Goal: Task Accomplishment & Management: Manage account settings

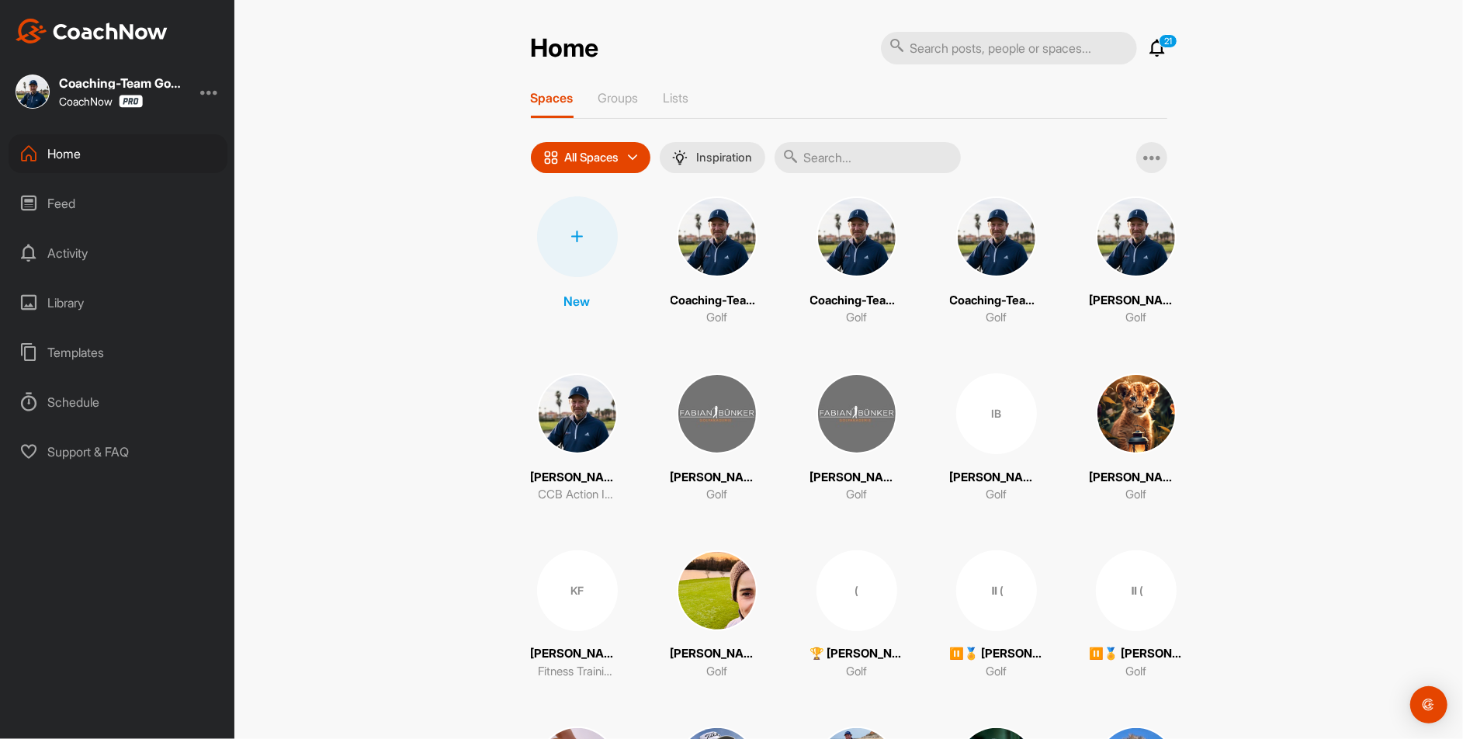
click at [581, 232] on icon at bounding box center [577, 236] width 12 height 12
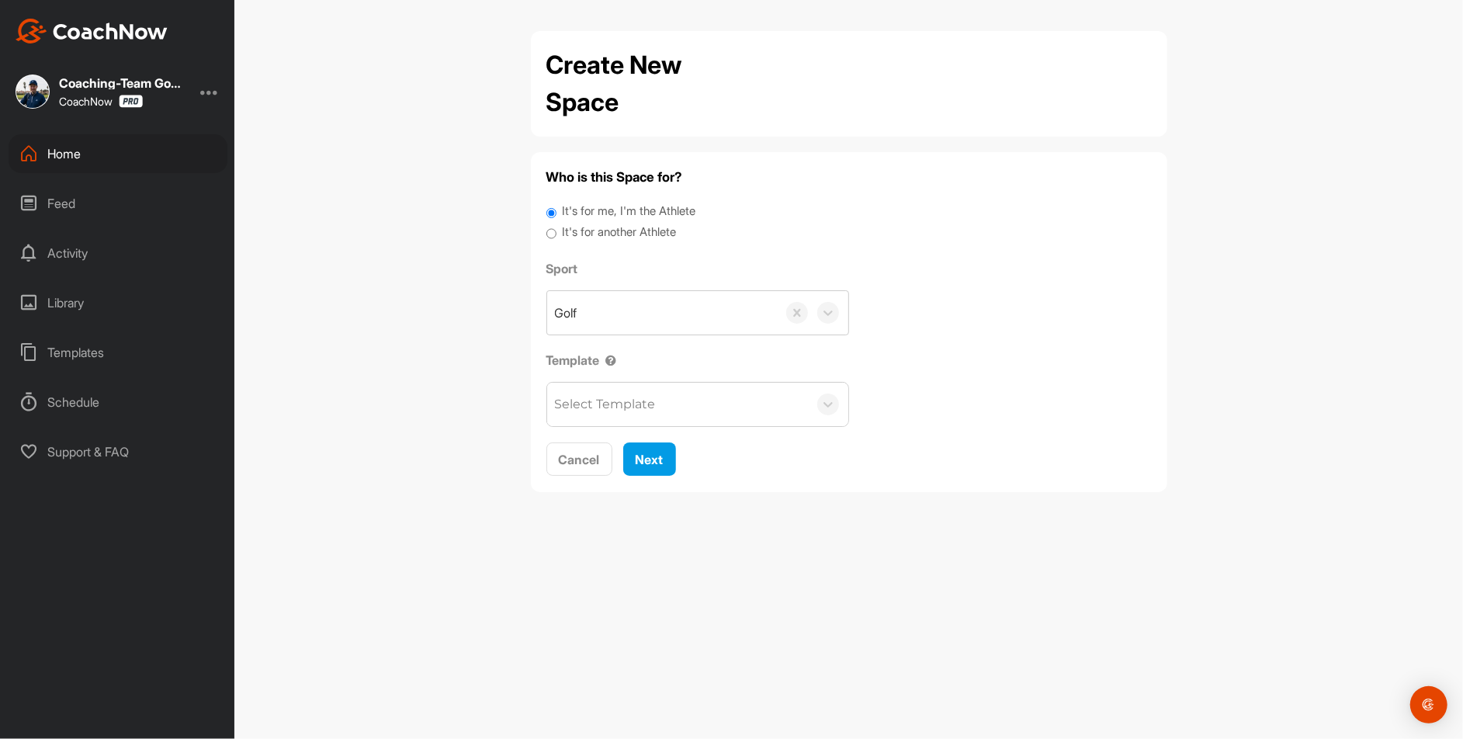
click at [615, 237] on label "It's for another Athlete" at bounding box center [619, 233] width 114 height 18
click at [556, 237] on input "It's for another Athlete" at bounding box center [551, 234] width 10 height 21
radio input "true"
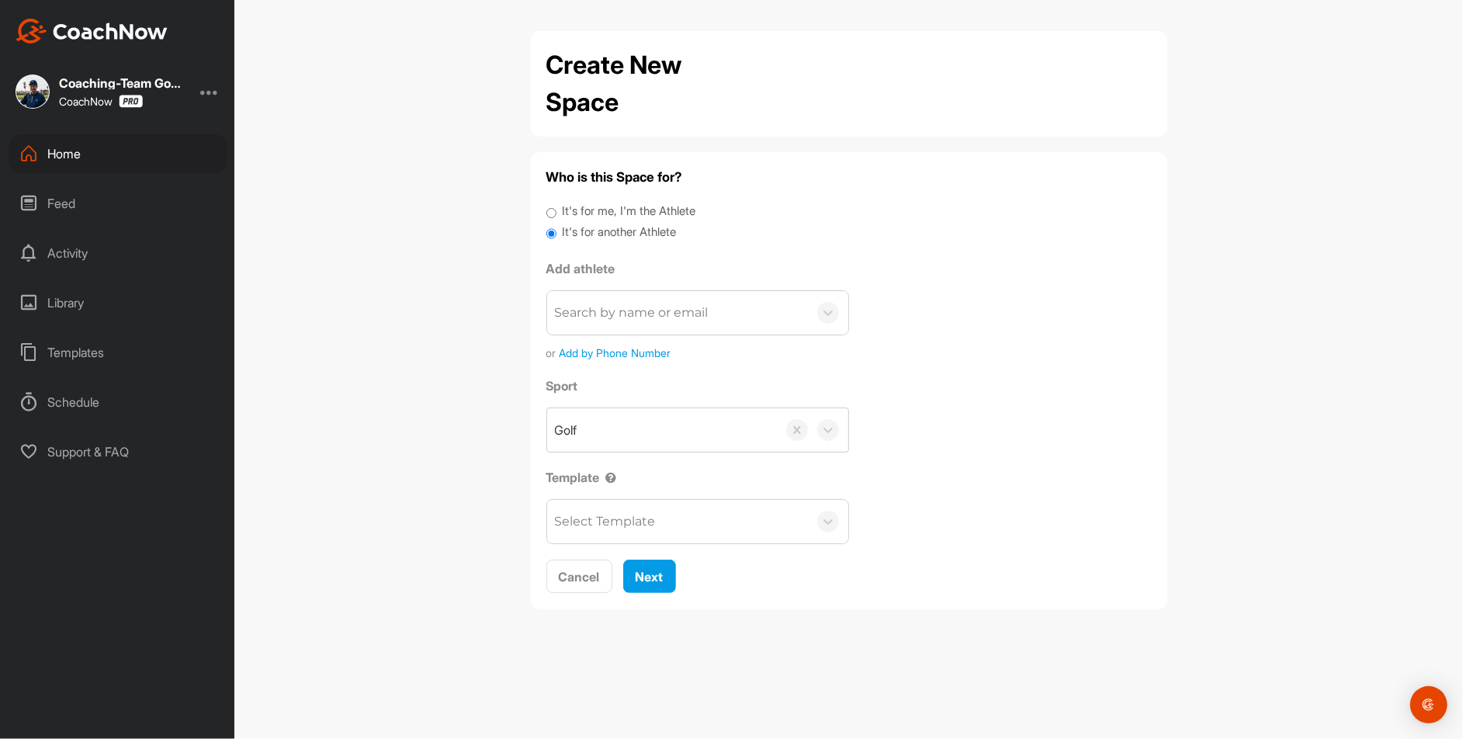
click at [627, 313] on div "Search by name or email" at bounding box center [632, 312] width 154 height 19
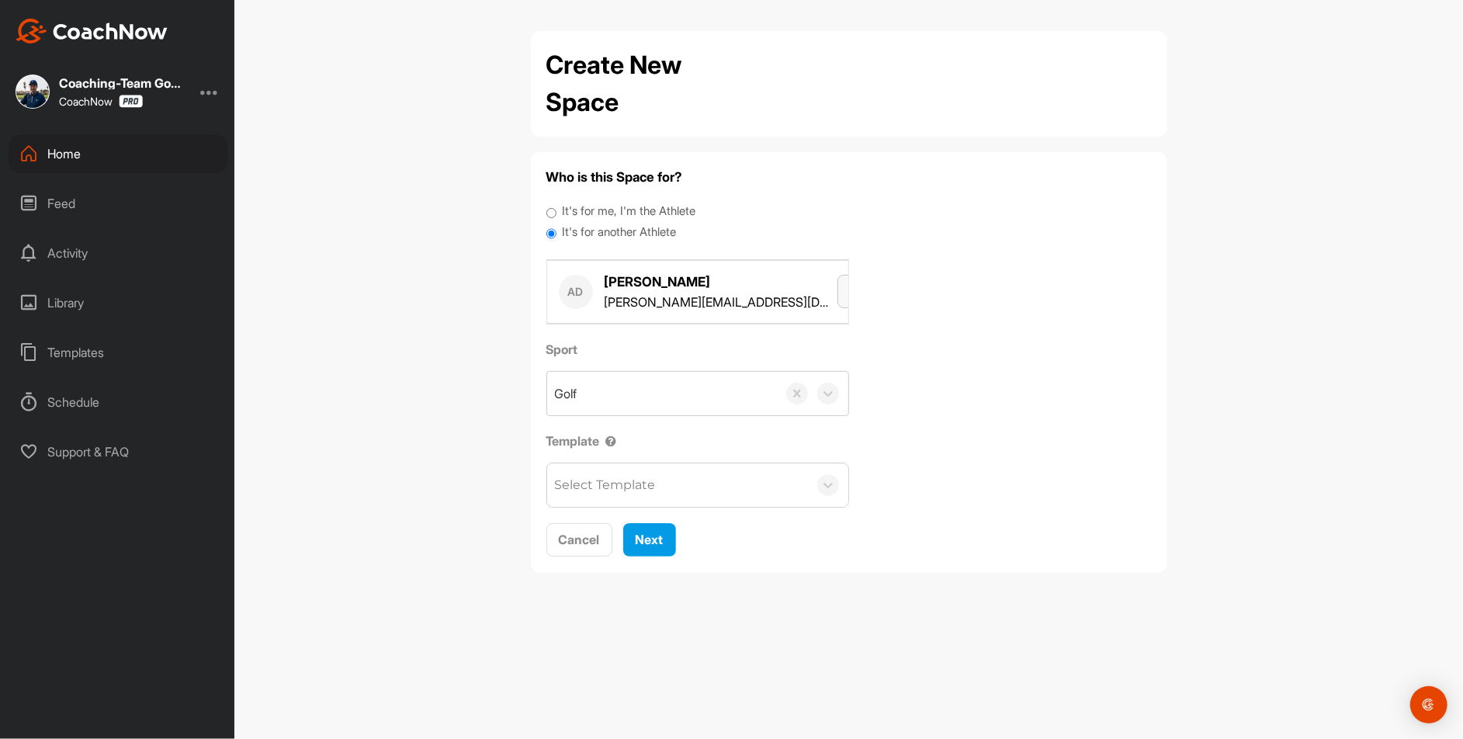
click at [850, 290] on icon "button" at bounding box center [856, 290] width 12 height 12
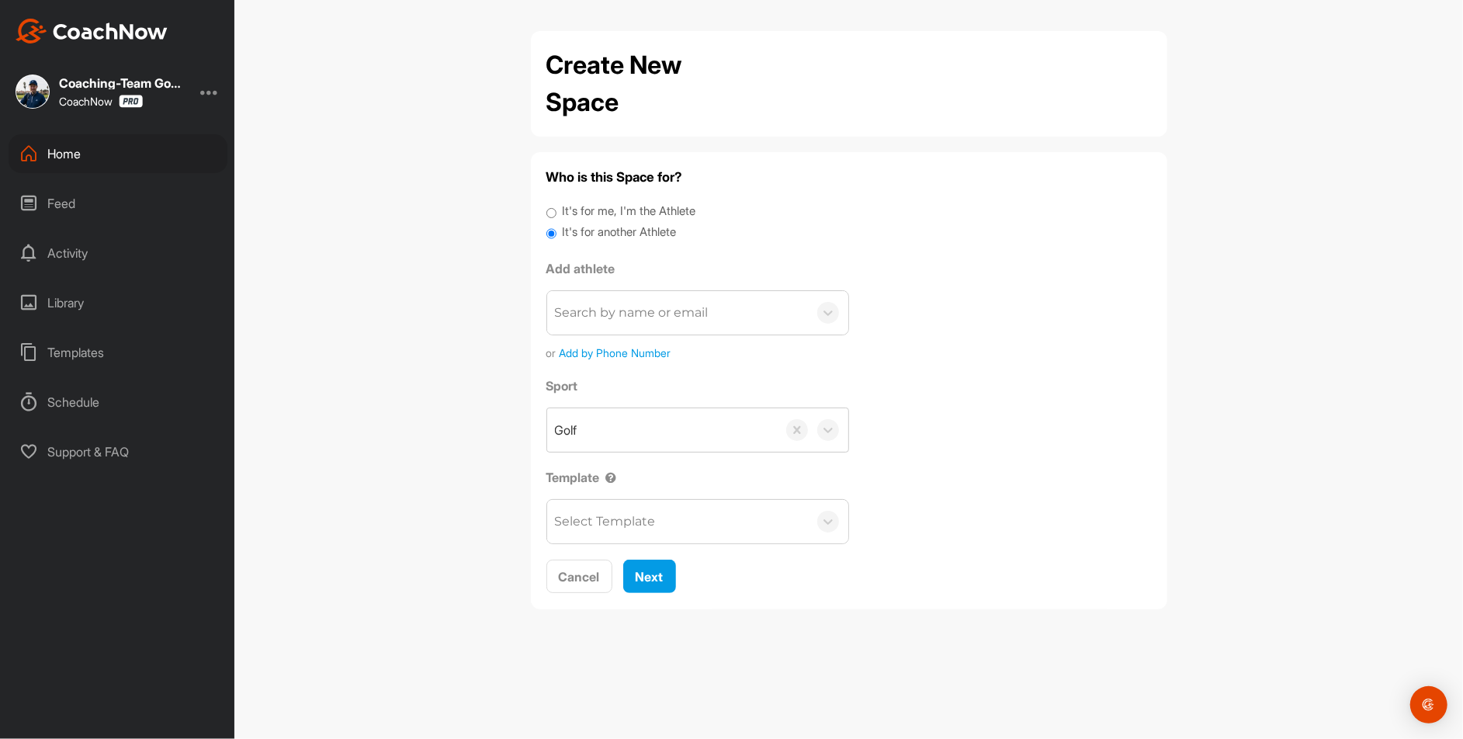
click at [671, 323] on div "Search by name or email" at bounding box center [677, 312] width 261 height 43
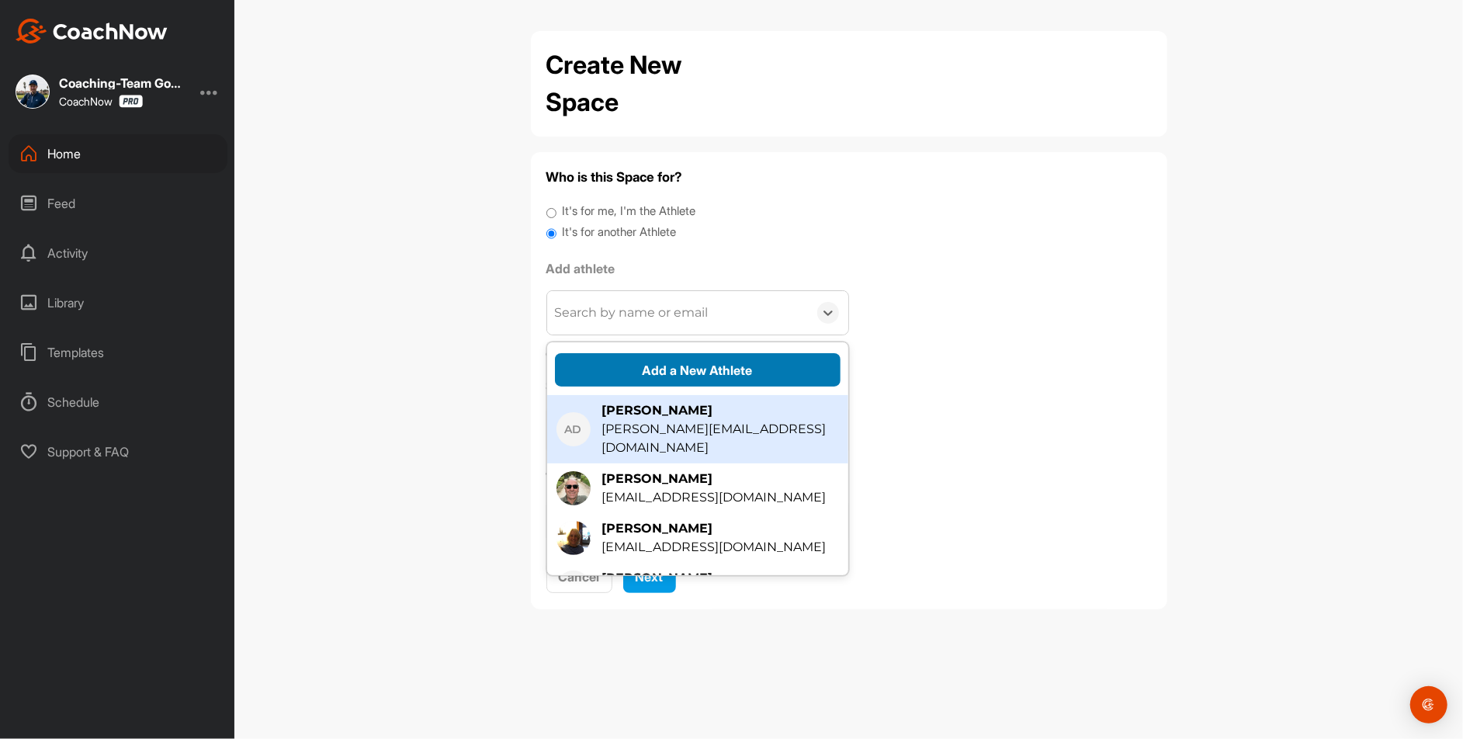
click at [692, 369] on button "Add a New Athlete" at bounding box center [698, 369] width 286 height 33
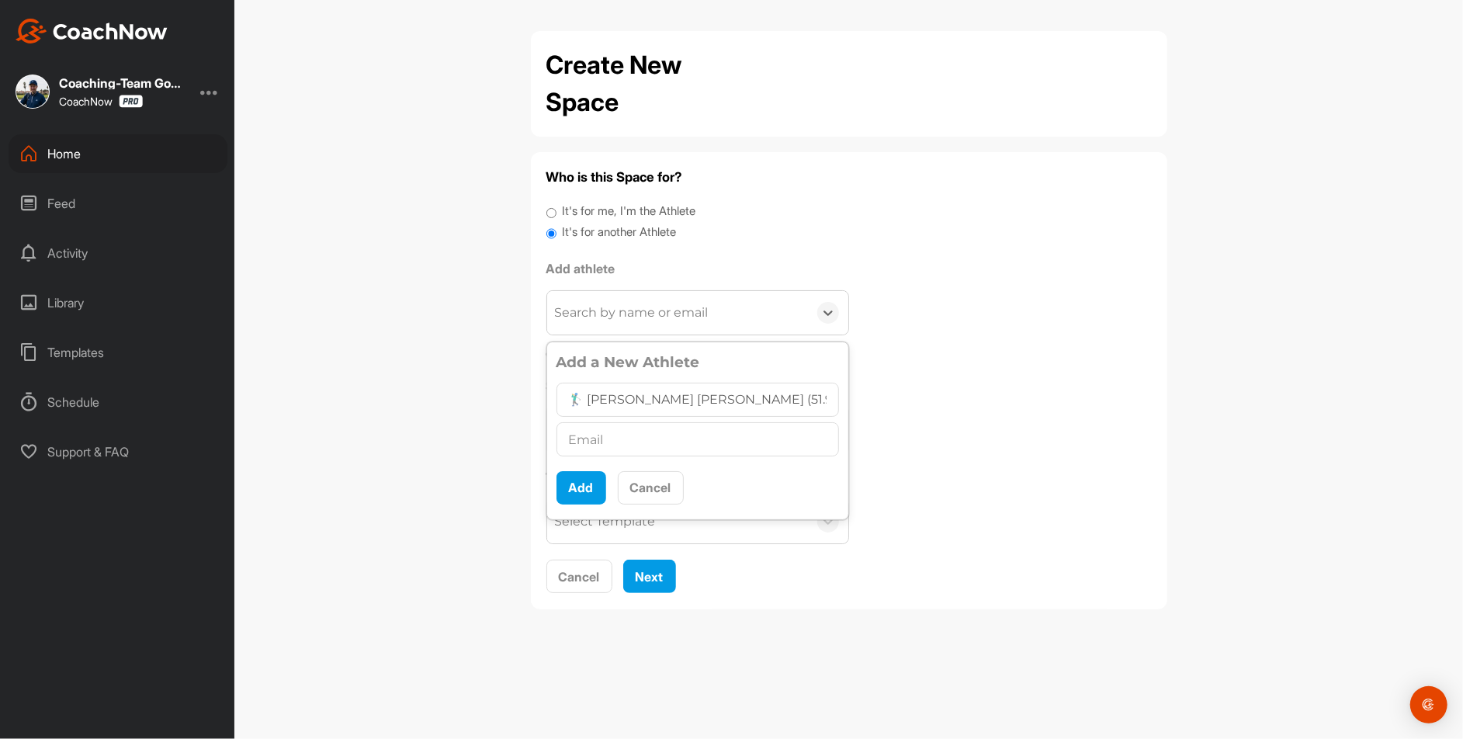
click at [584, 399] on input "🏌‍♂ [PERSON_NAME] [PERSON_NAME] (51.9)" at bounding box center [697, 400] width 282 height 34
type input "🏌‍♂ [PERSON_NAME] [PERSON_NAME] (51.9)"
click at [588, 428] on input "text" at bounding box center [697, 439] width 282 height 34
type input "[EMAIL_ADDRESS][DOMAIN_NAME]"
click at [570, 477] on button "Add" at bounding box center [581, 487] width 50 height 33
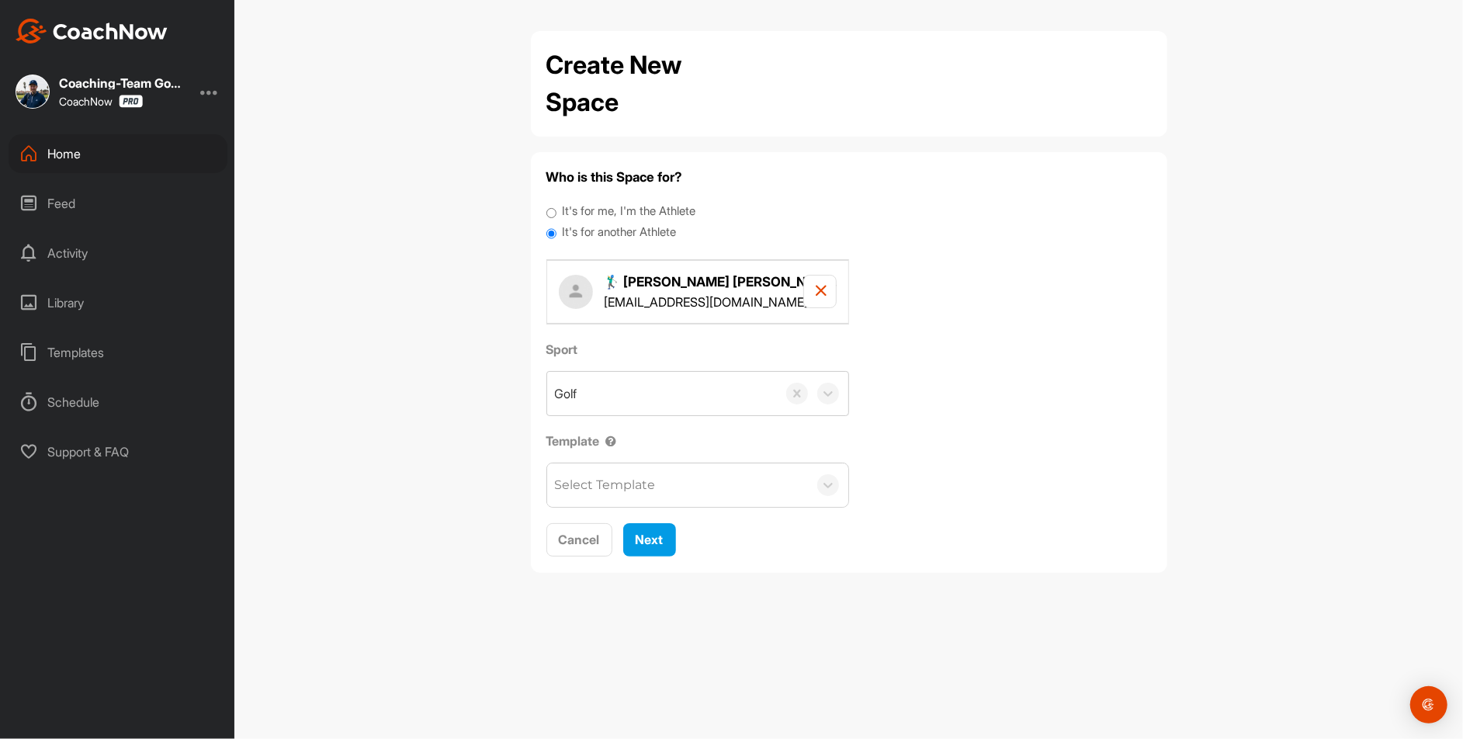
click at [611, 477] on div "Select Template" at bounding box center [605, 485] width 101 height 19
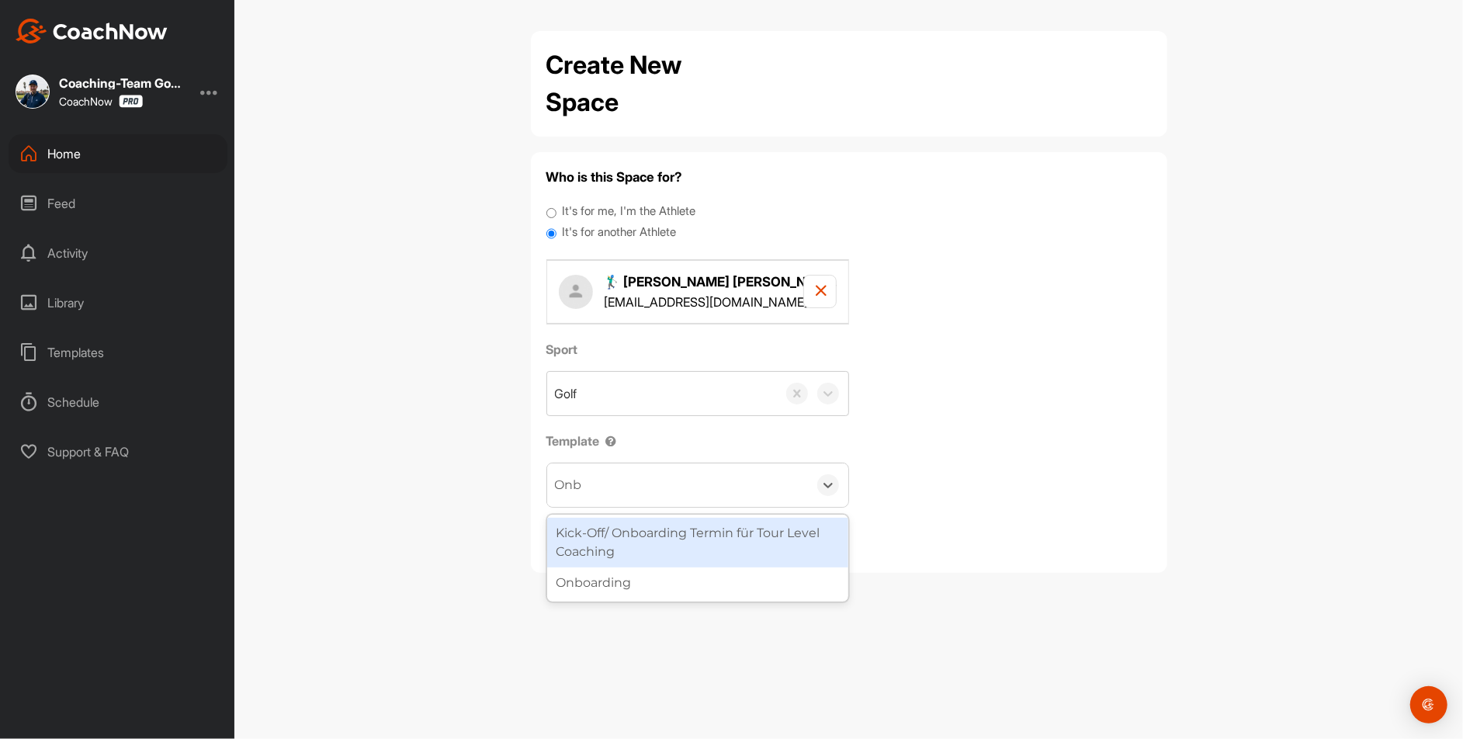
type input "Onbo"
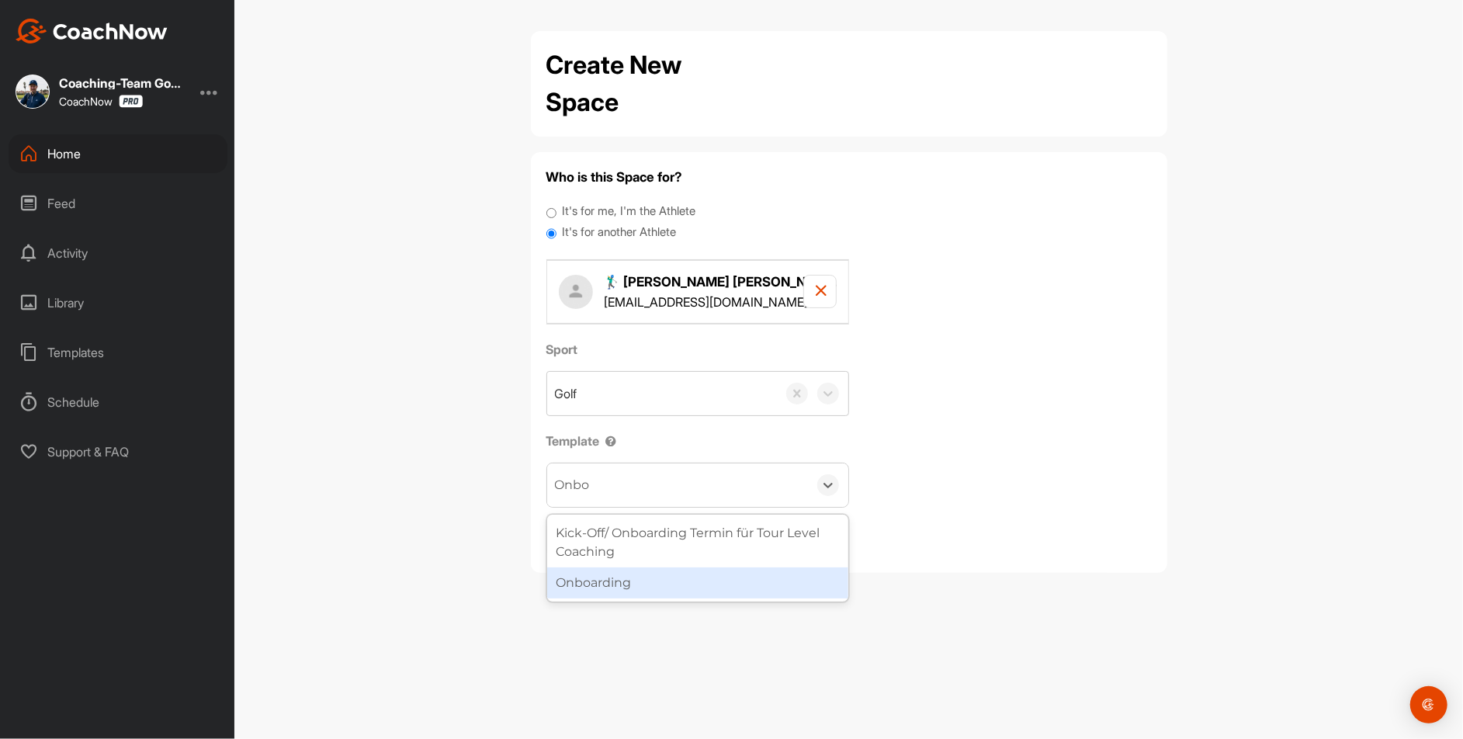
click at [615, 580] on div "Onboarding" at bounding box center [697, 582] width 301 height 31
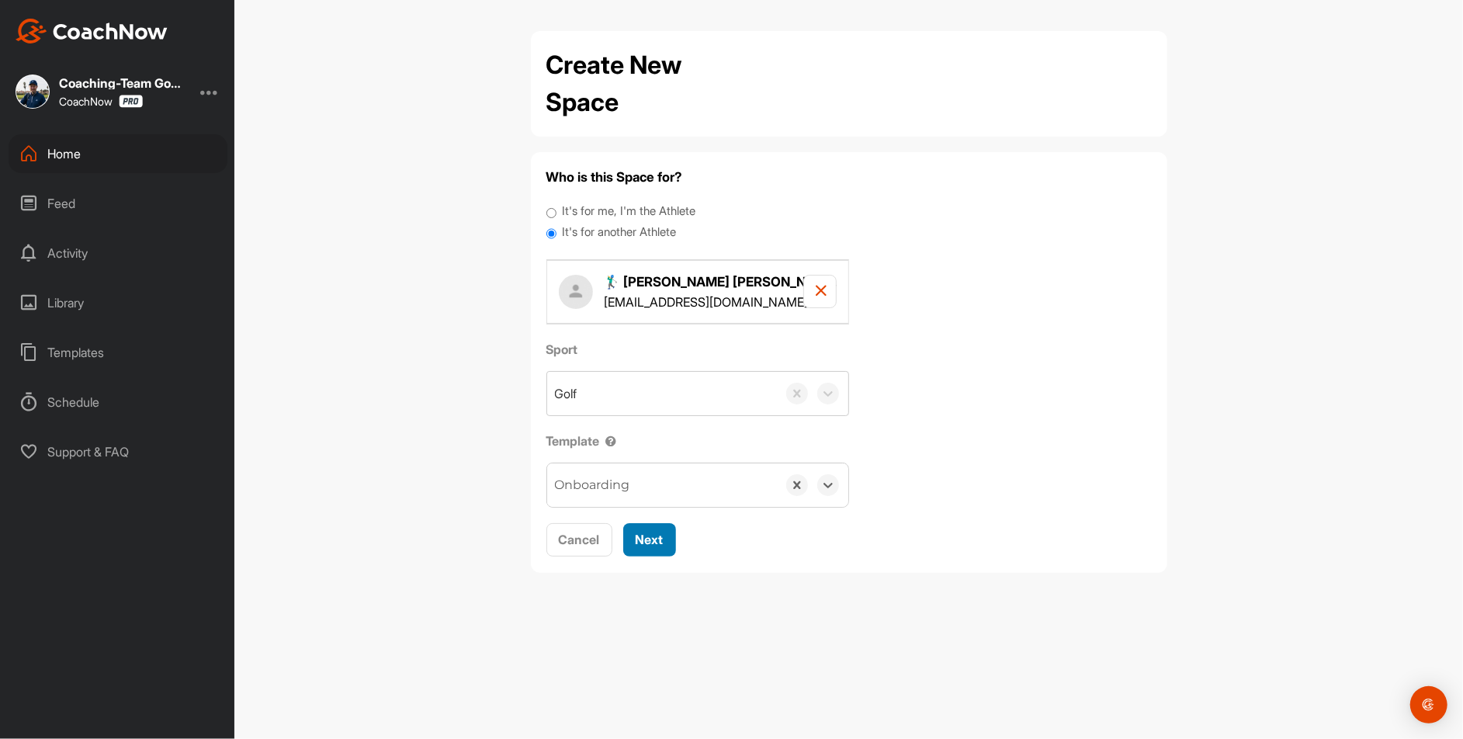
click at [653, 538] on span "Next" at bounding box center [650, 540] width 28 height 16
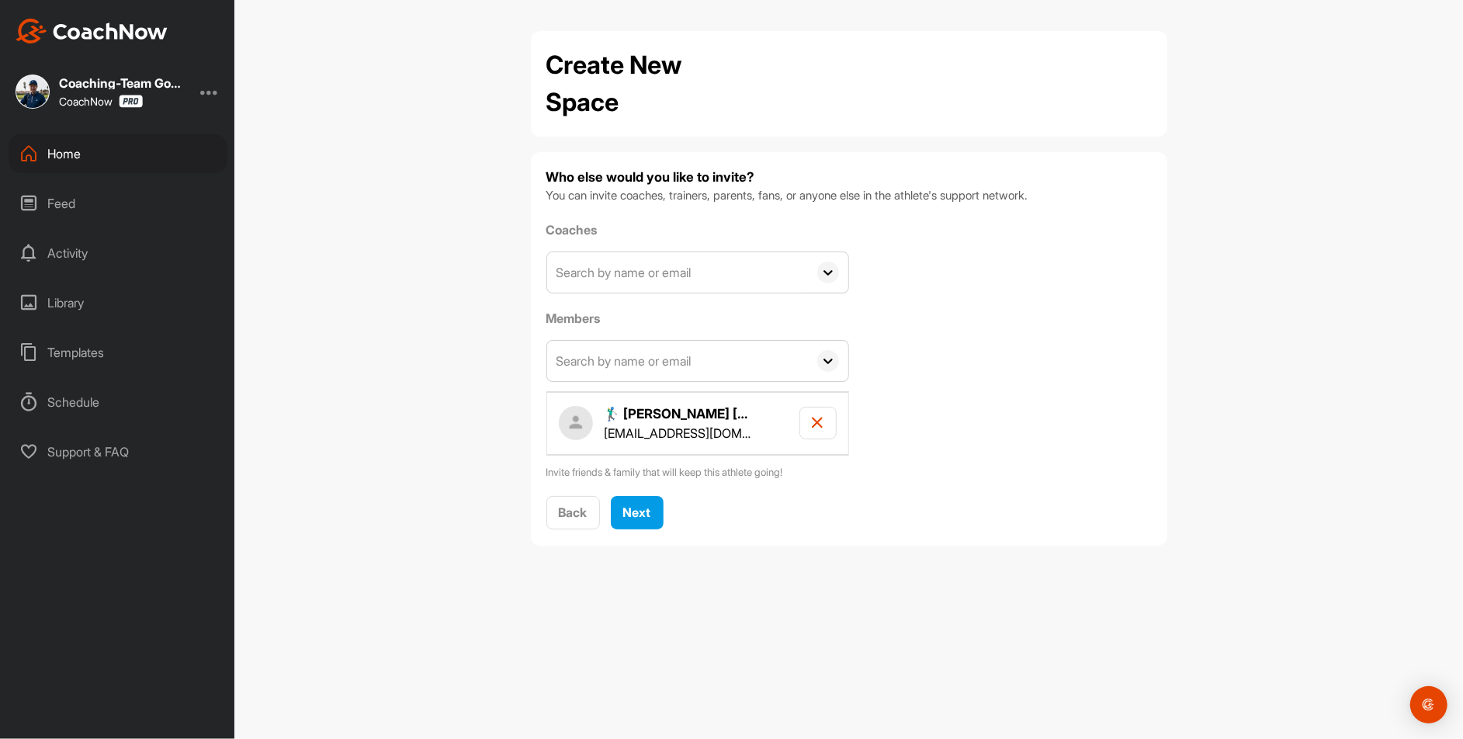
click at [639, 273] on input "text" at bounding box center [677, 272] width 261 height 40
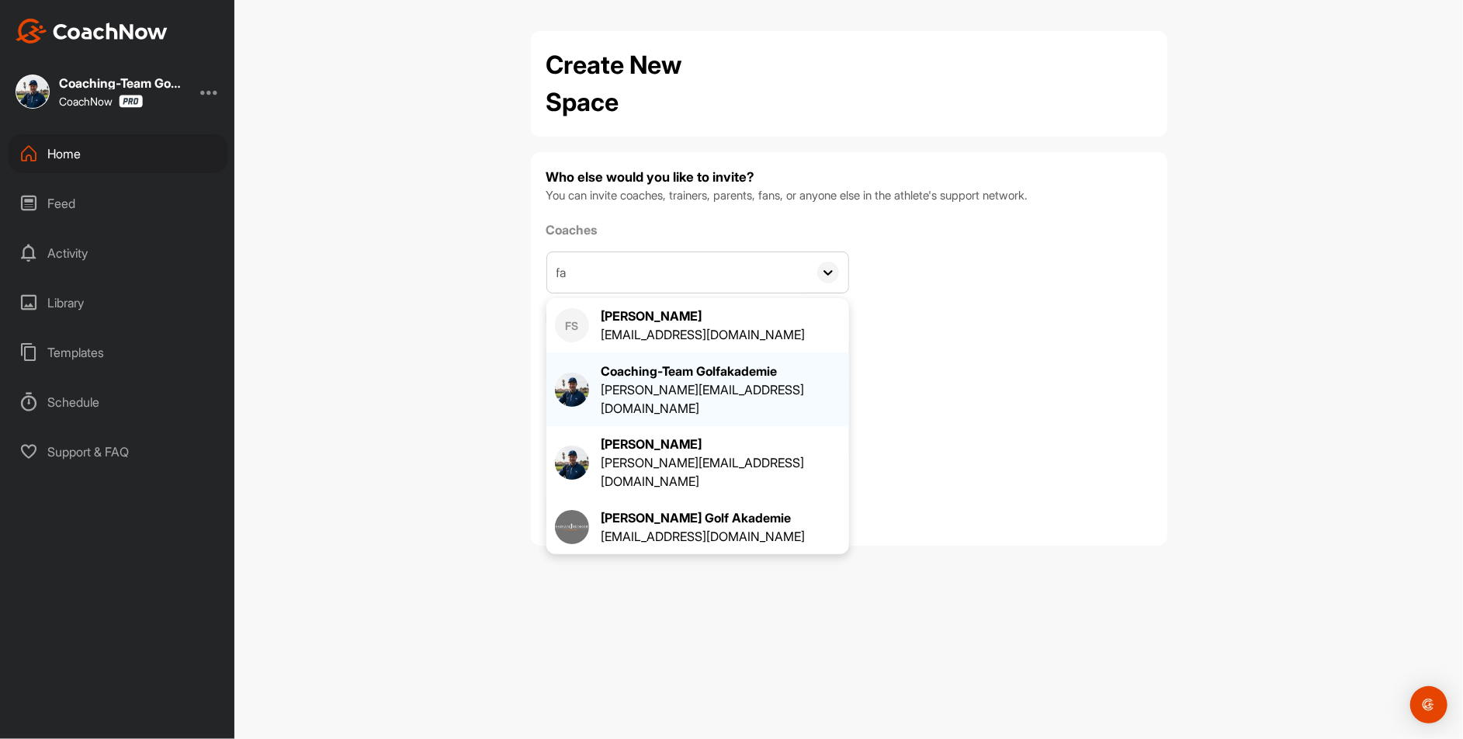
type input "fa"
click at [638, 373] on div "Coaching-Team Golfakademie" at bounding box center [721, 371] width 240 height 19
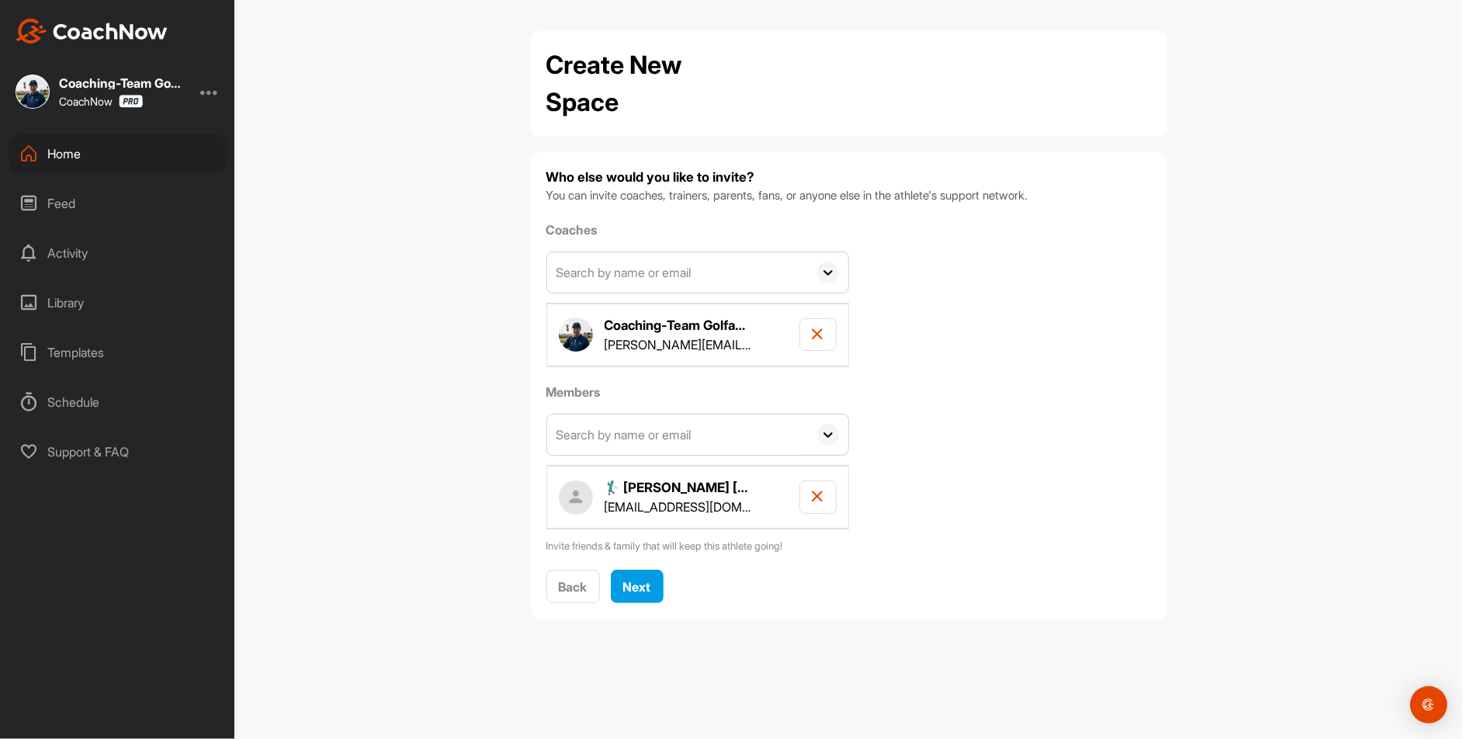
click at [637, 443] on input "text" at bounding box center [677, 434] width 261 height 40
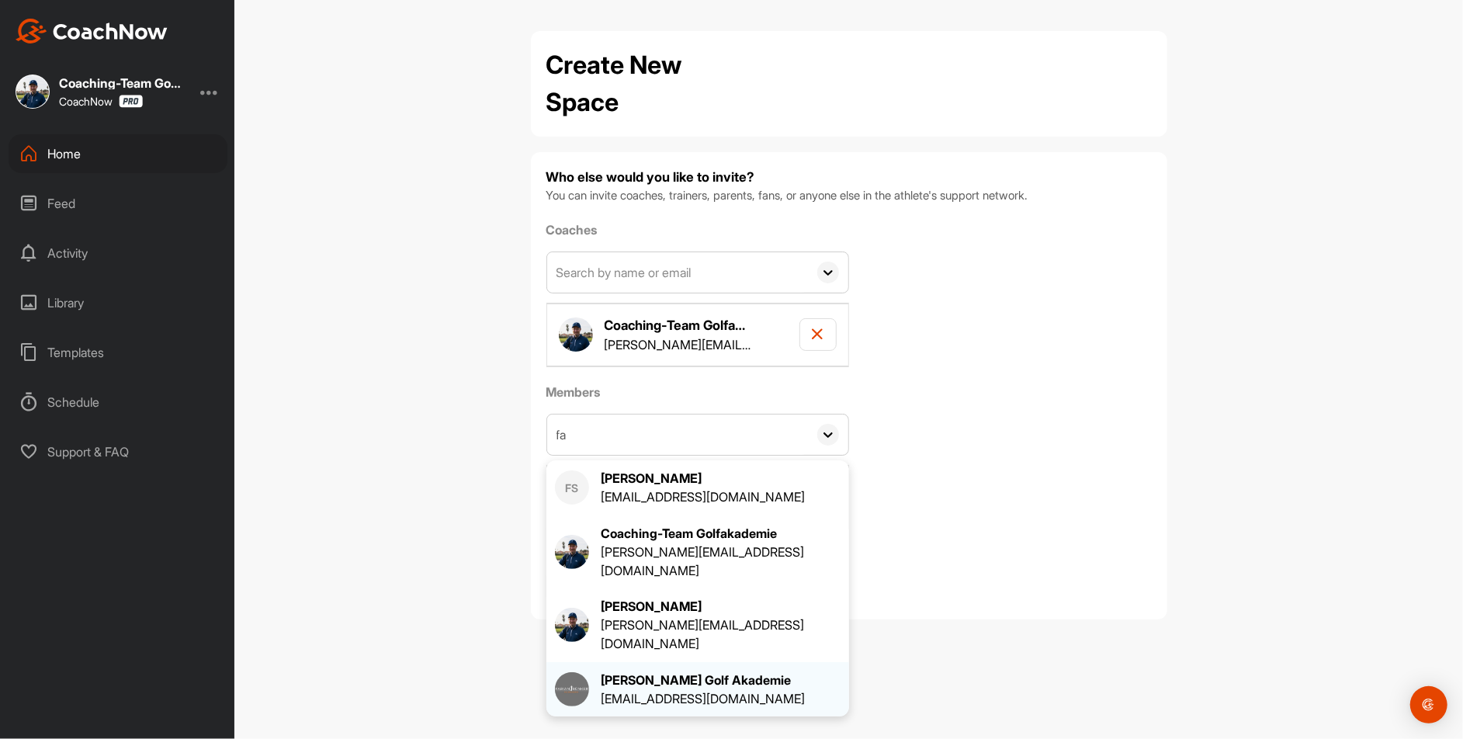
type input "fa"
click at [644, 671] on div "[PERSON_NAME] Golf Akademie" at bounding box center [703, 680] width 204 height 19
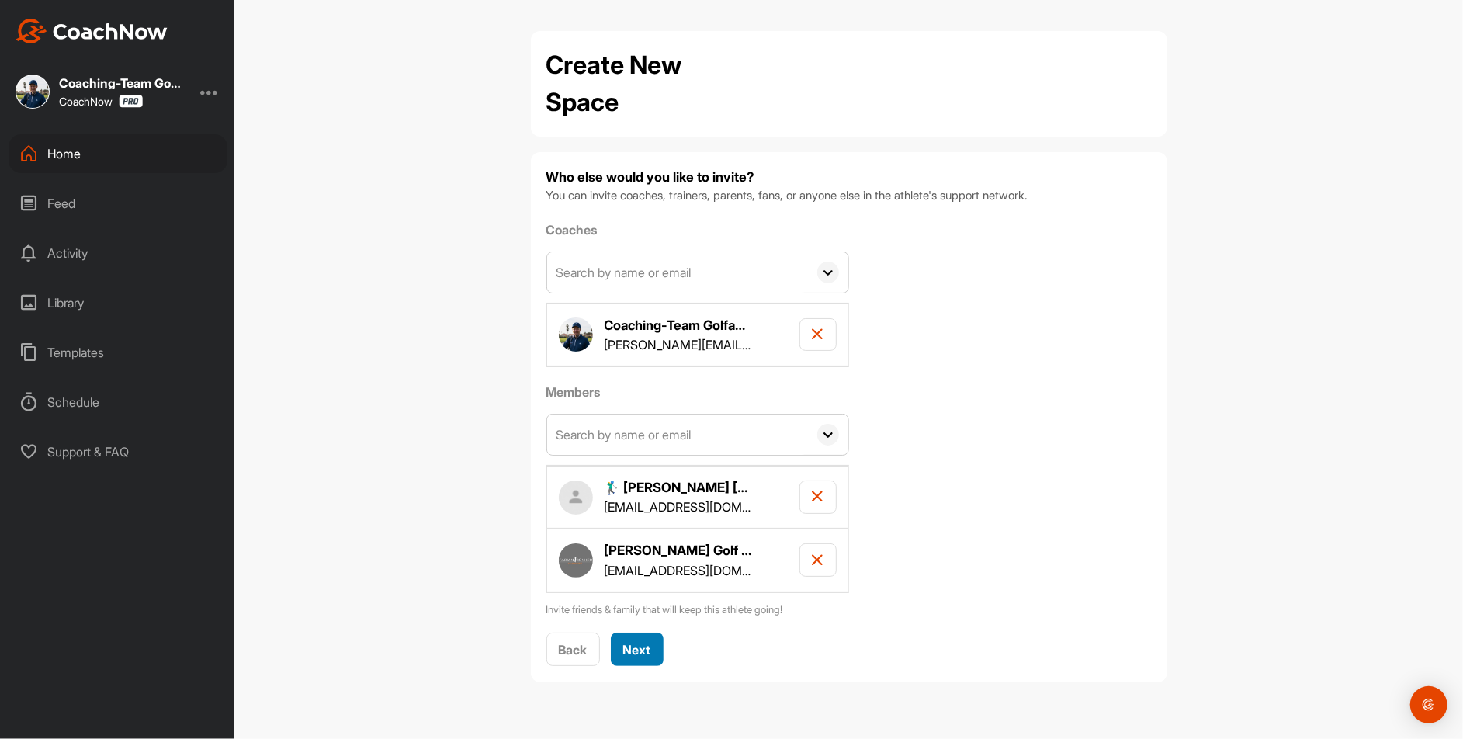
click at [638, 660] on button "Next" at bounding box center [637, 649] width 53 height 33
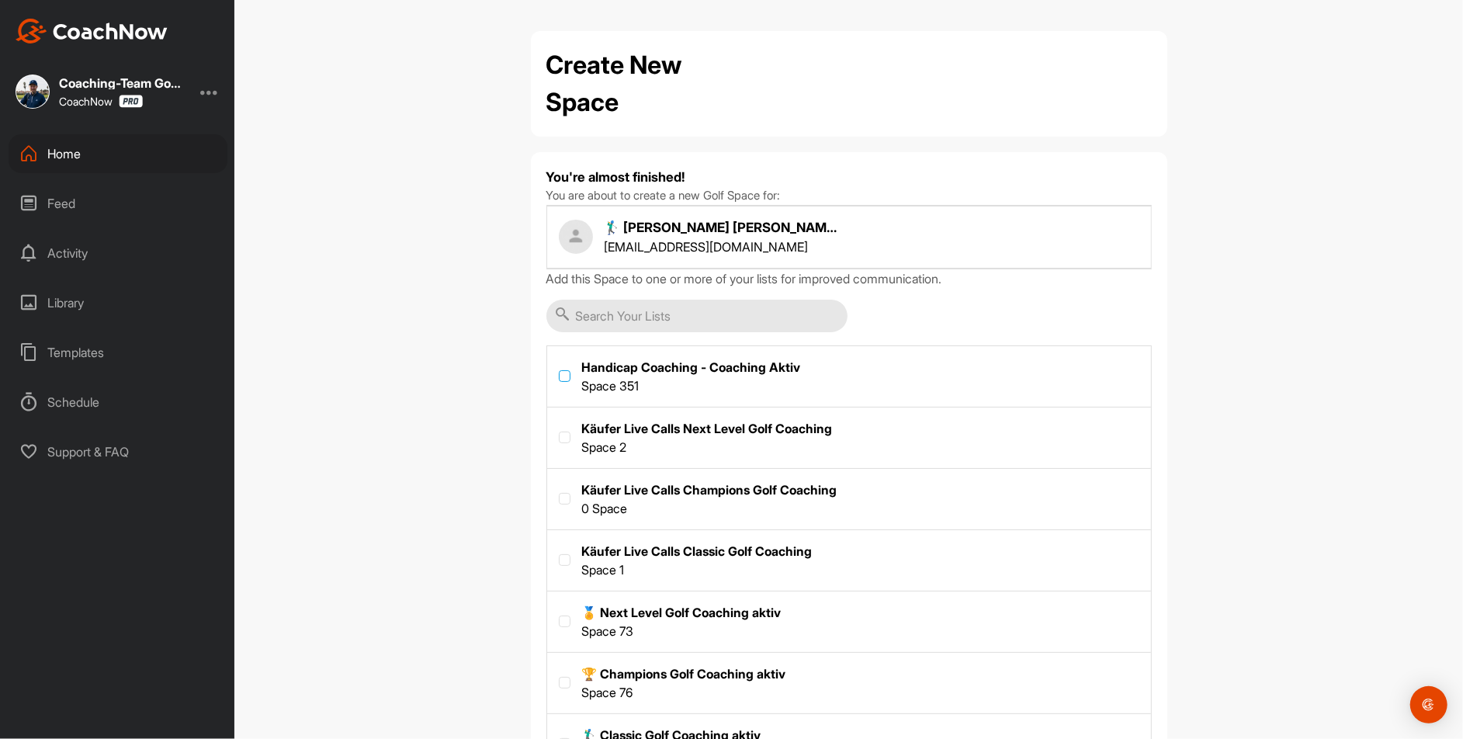
click at [568, 378] on label at bounding box center [565, 376] width 12 height 12
click at [560, 371] on input "checkbox" at bounding box center [559, 370] width 1 height 1
checkbox input "true"
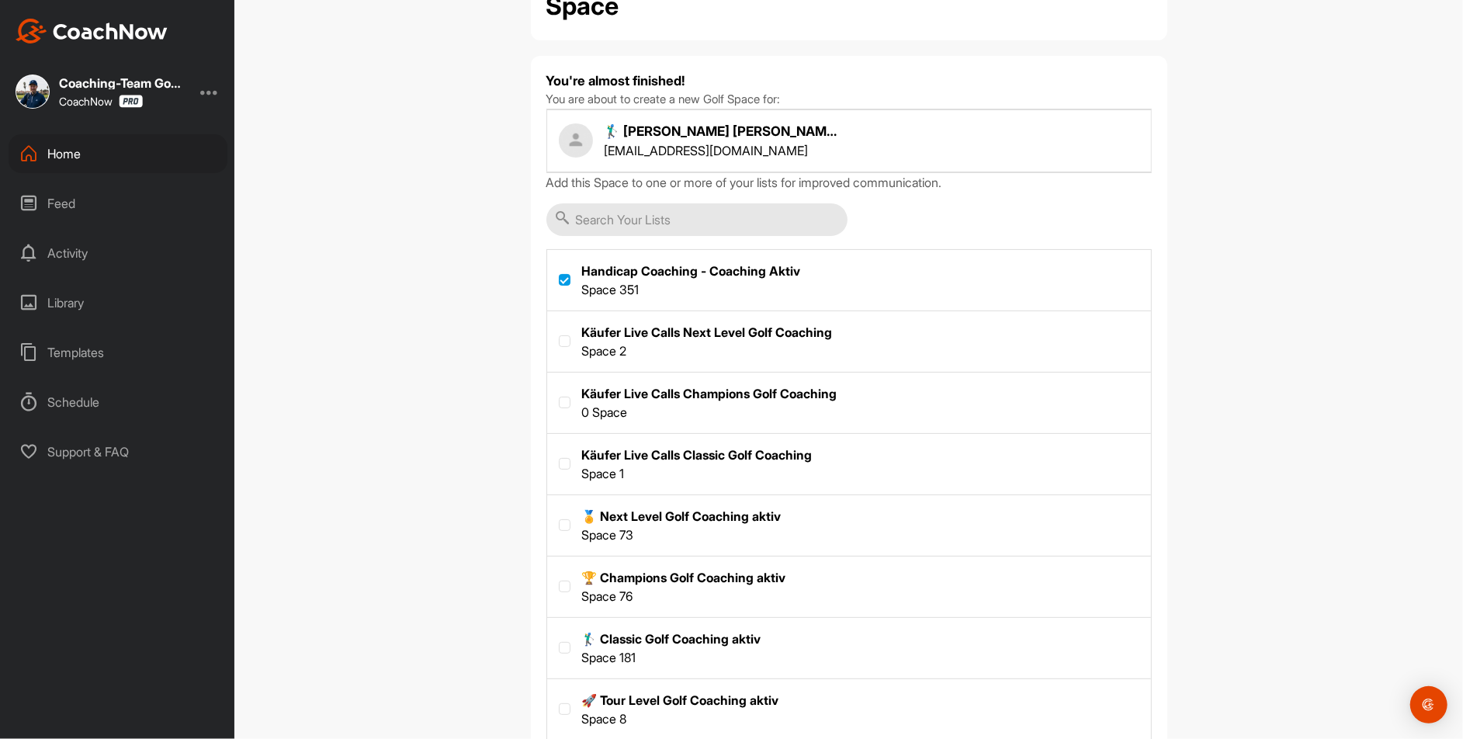
scroll to position [195, 0]
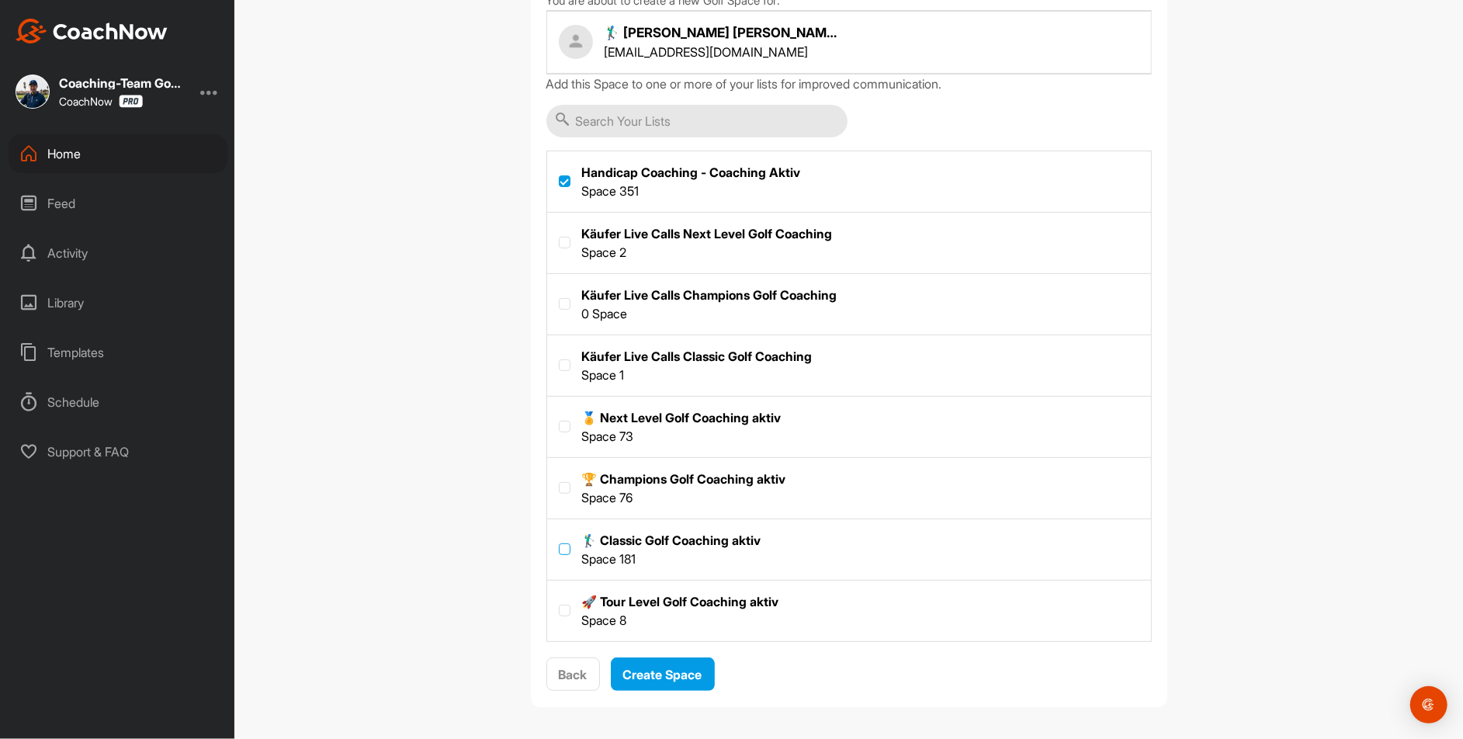
click at [564, 548] on label at bounding box center [565, 549] width 12 height 12
click at [560, 544] on input "checkbox" at bounding box center [559, 543] width 1 height 1
checkbox input "true"
click at [697, 674] on span "Create Space" at bounding box center [662, 675] width 79 height 16
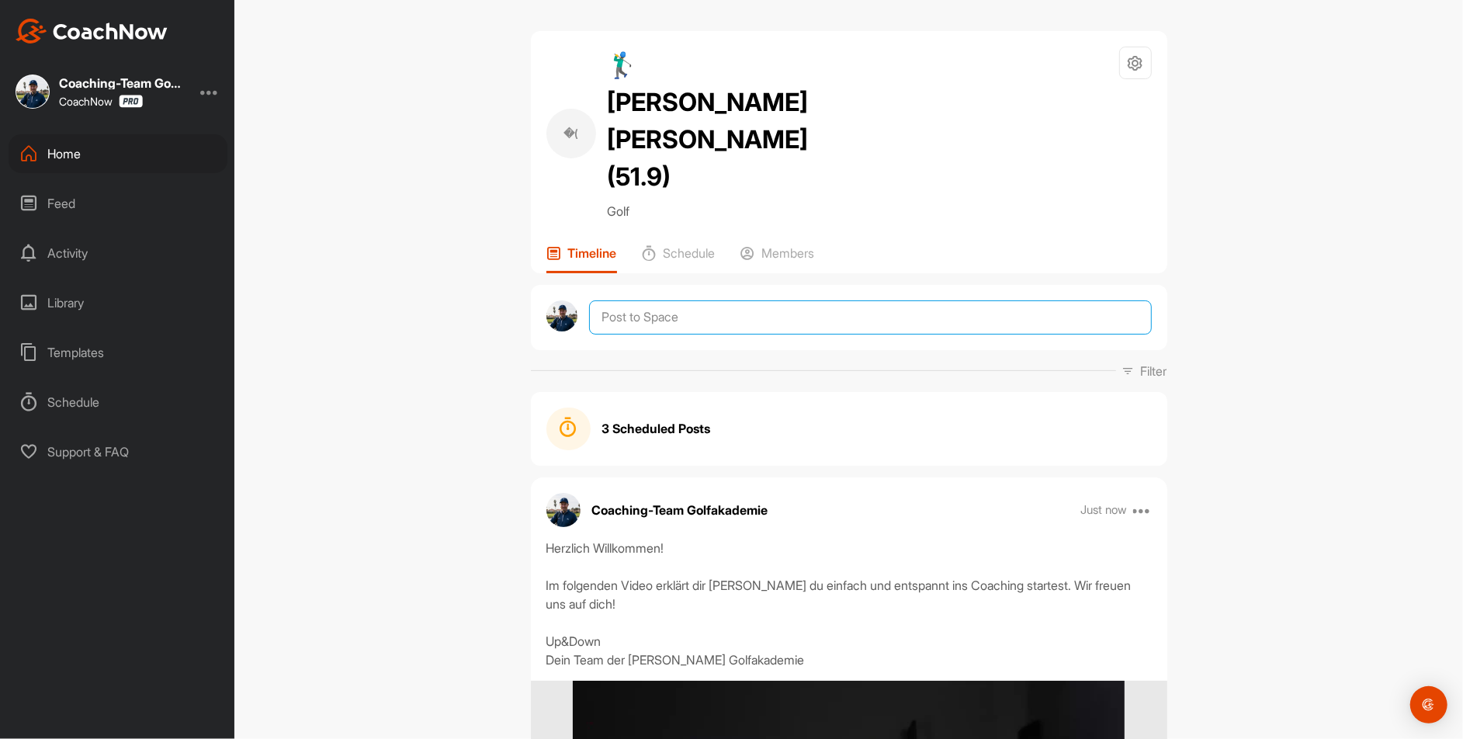
click at [722, 300] on textarea at bounding box center [870, 317] width 562 height 34
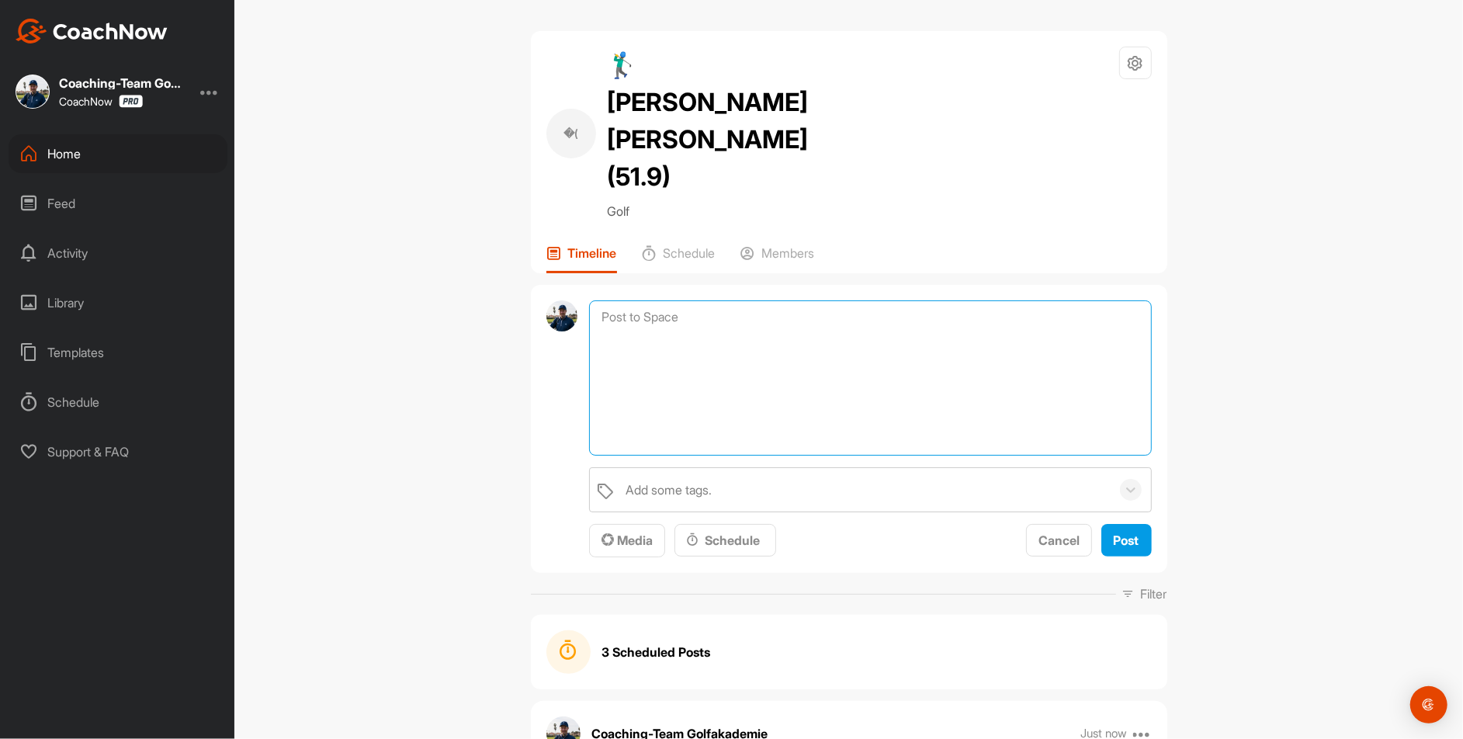
paste textarea "Loremips Dolorsi Ametcon: Adipi elits doeiusmodt inci utlabor, etdo magna ali e…"
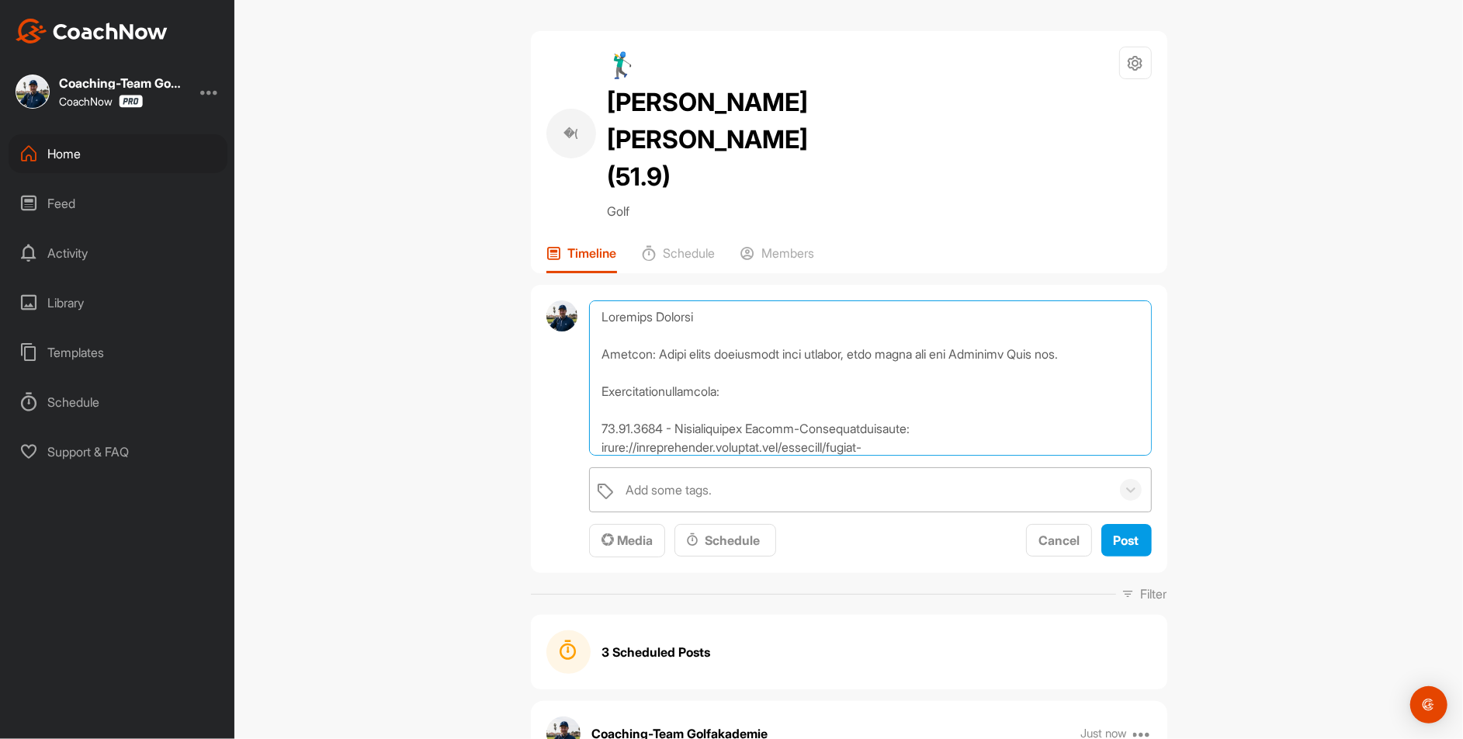
type textarea "Loremips Dolorsi Ametcon: Adipi elits doeiusmodt inci utlabor, etdo magna ali e…"
click at [686, 480] on div "Add some tags." at bounding box center [669, 489] width 86 height 19
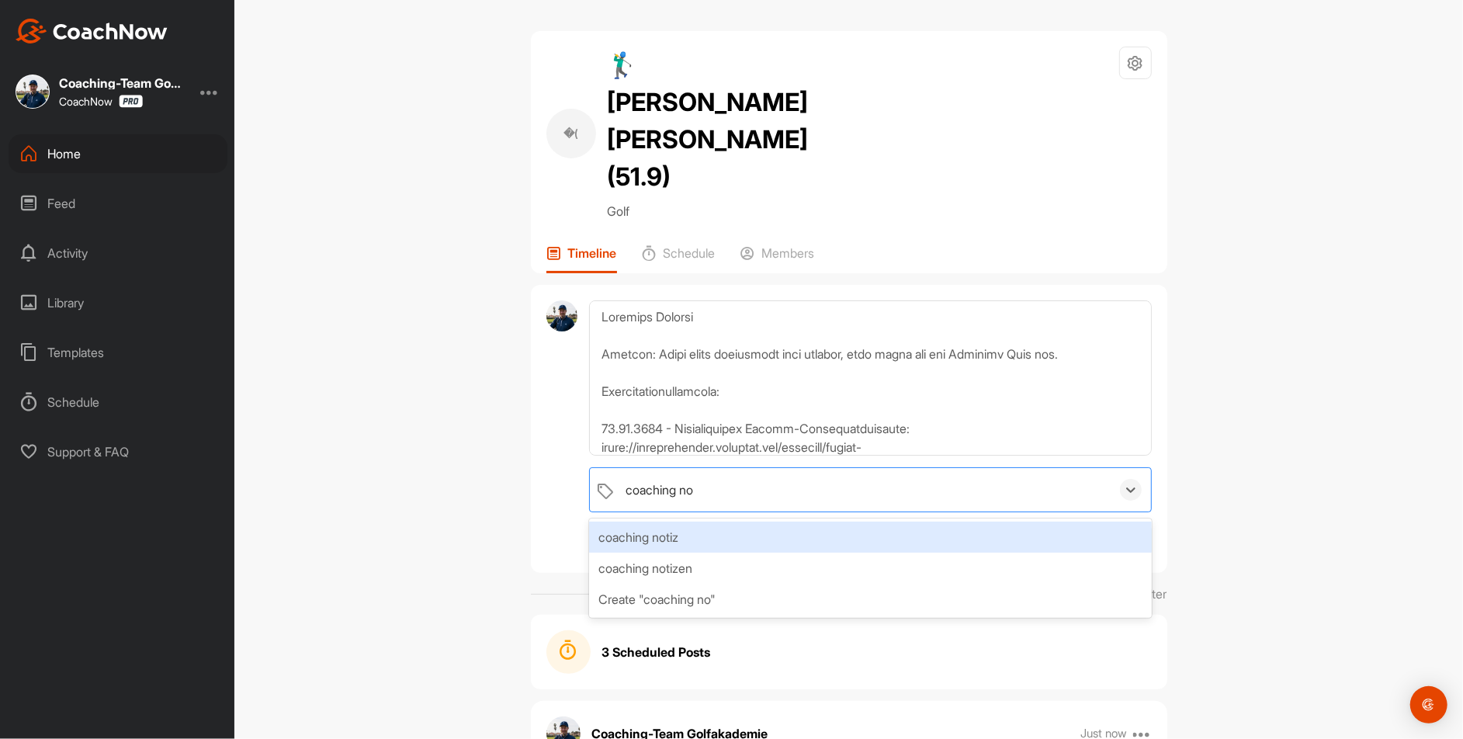
type input "coaching not"
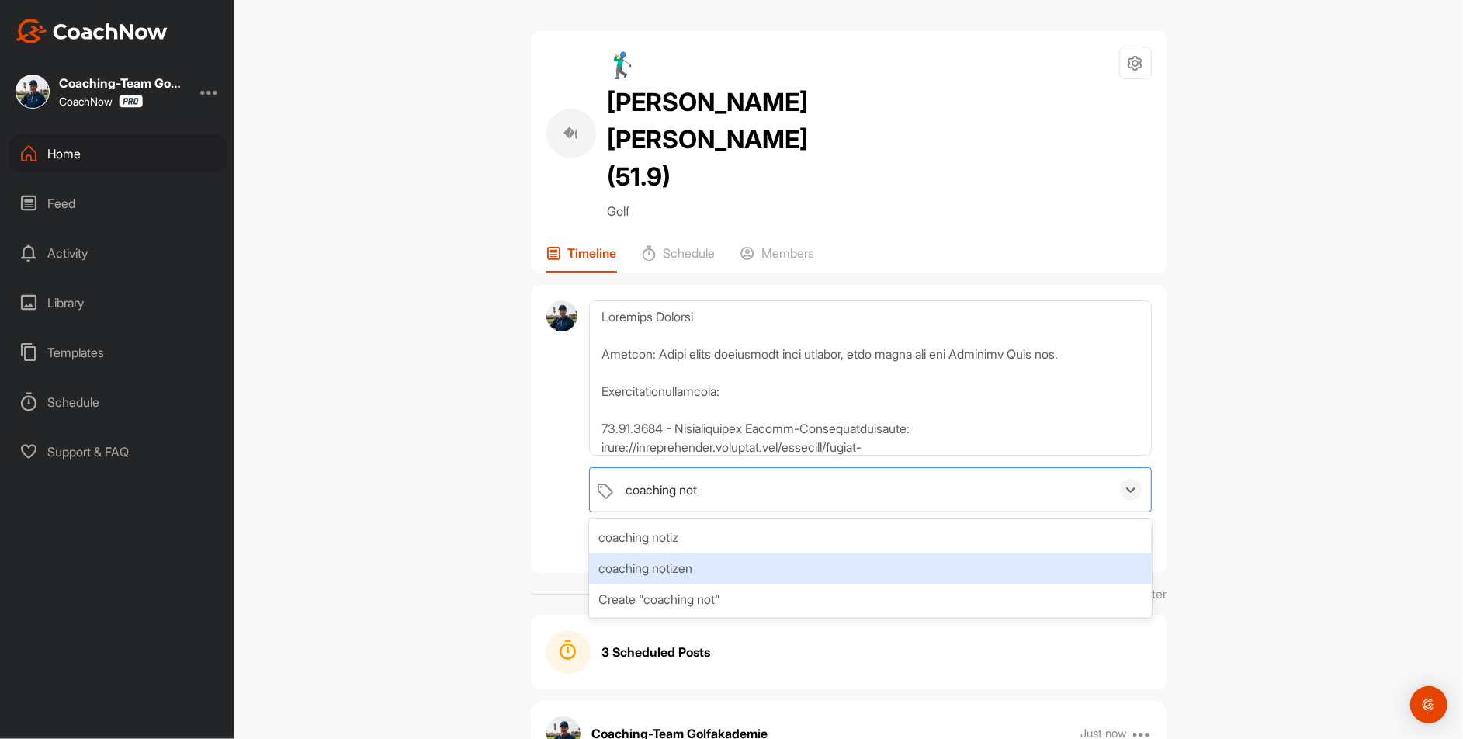
click at [680, 553] on div "coaching notizen" at bounding box center [870, 568] width 562 height 31
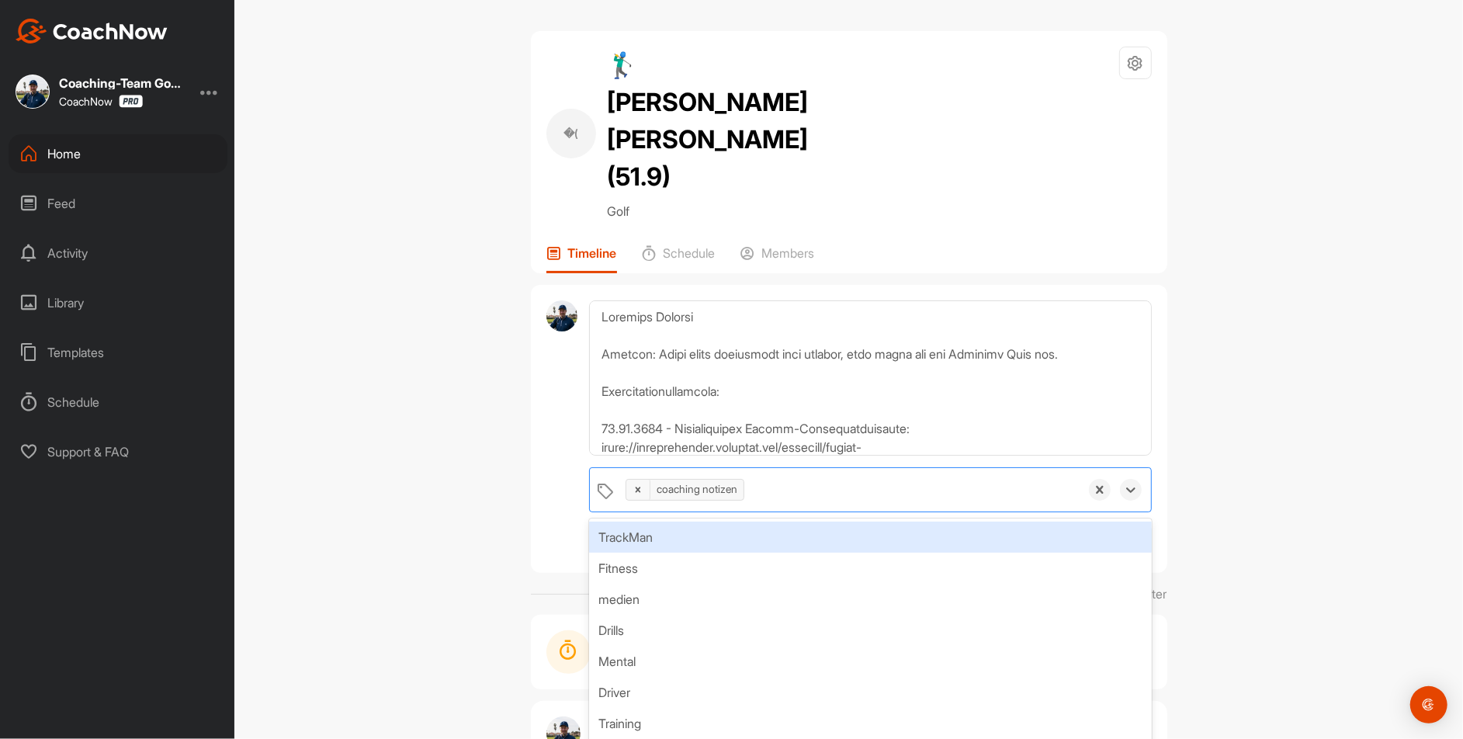
click at [1248, 326] on div "�( 🏌‍♂ [PERSON_NAME] [PERSON_NAME] (51.9) Golf Space Settings Your Notification…" at bounding box center [848, 369] width 1229 height 739
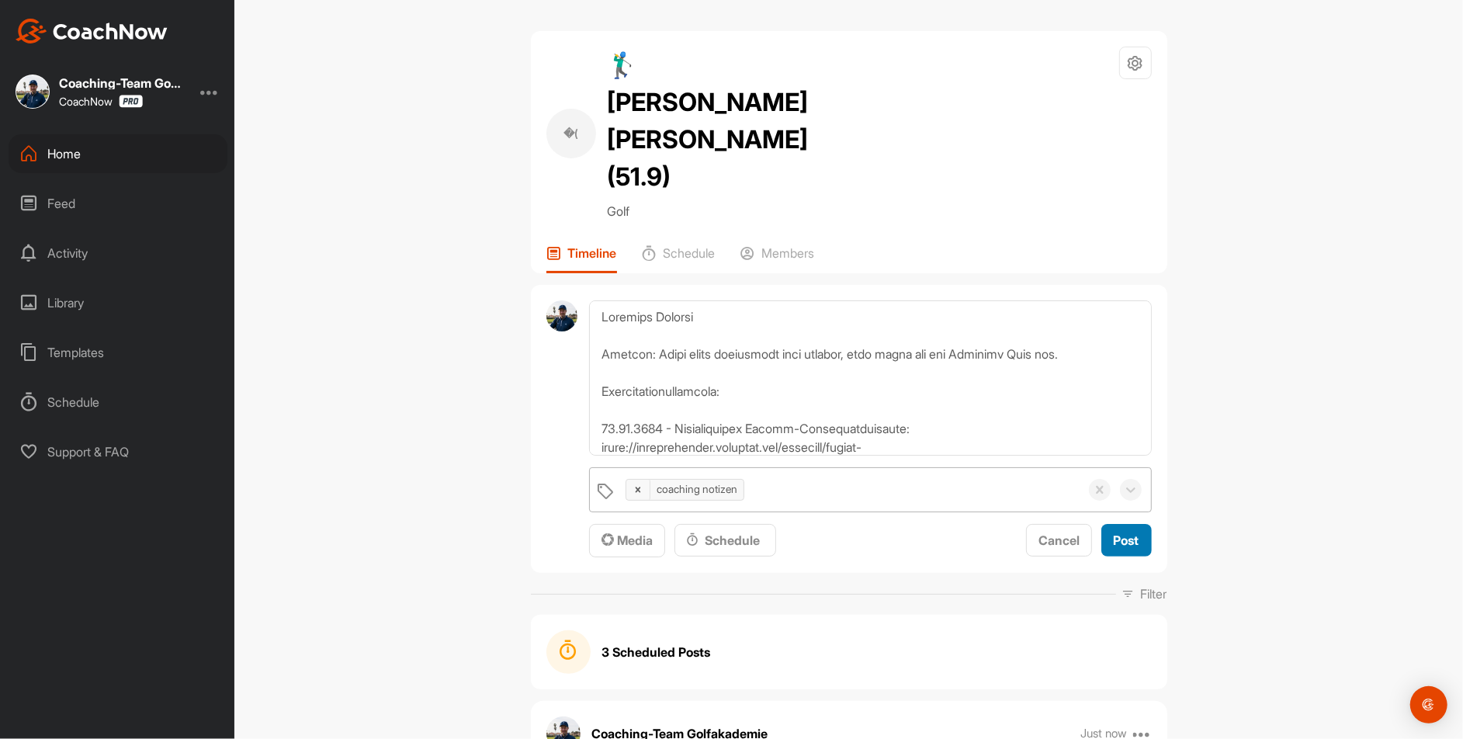
click at [1136, 532] on span "Post" at bounding box center [1127, 540] width 26 height 16
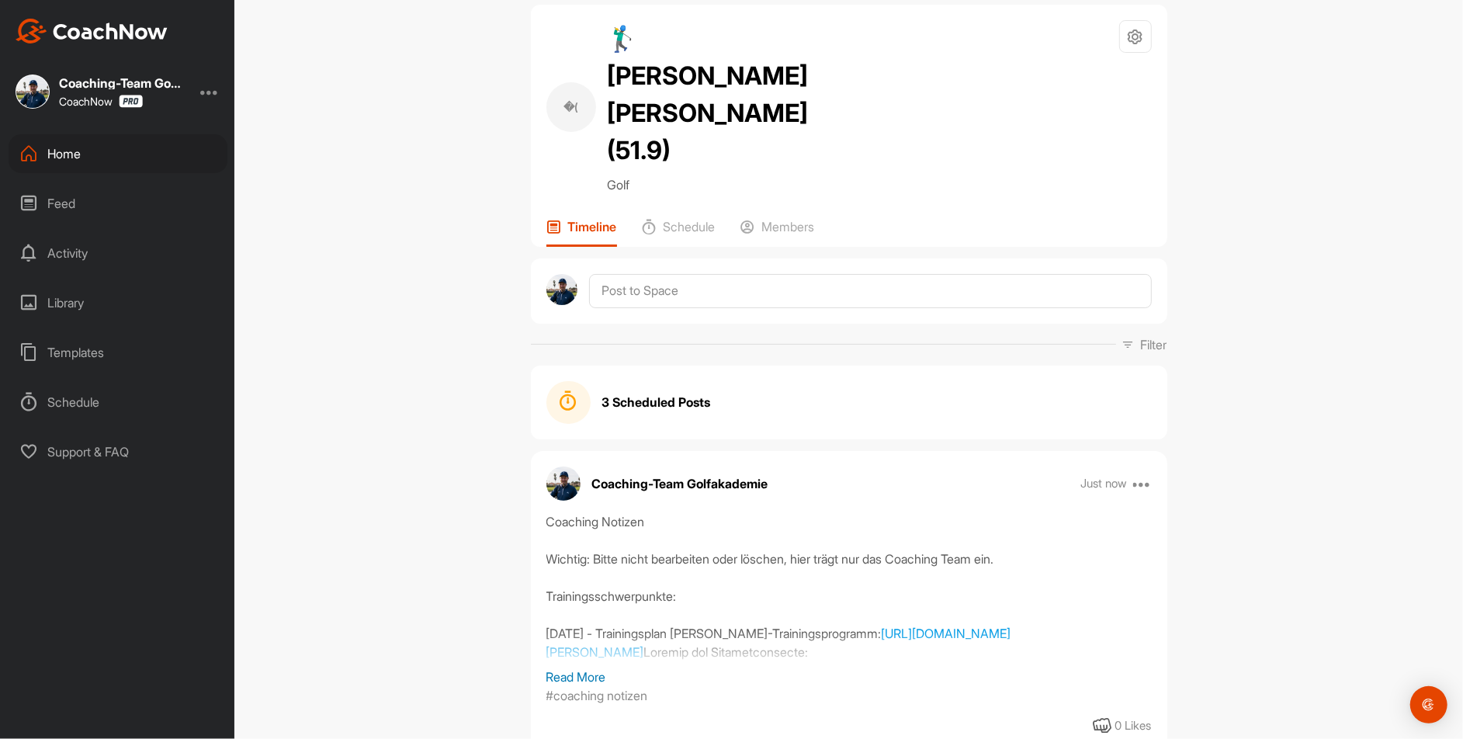
scroll to position [29, 0]
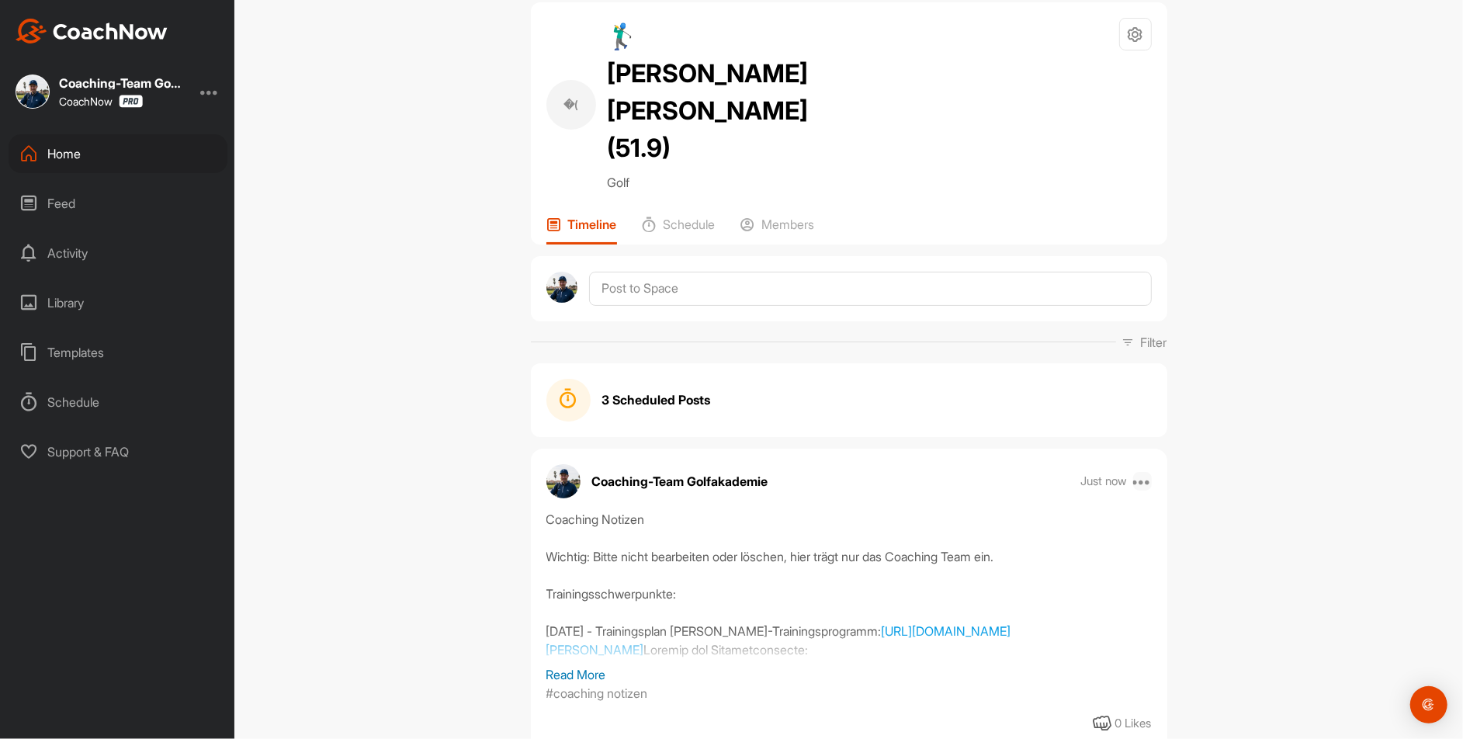
click at [1143, 472] on icon at bounding box center [1142, 481] width 19 height 19
click at [1054, 711] on button "Pin to top" at bounding box center [1047, 736] width 210 height 51
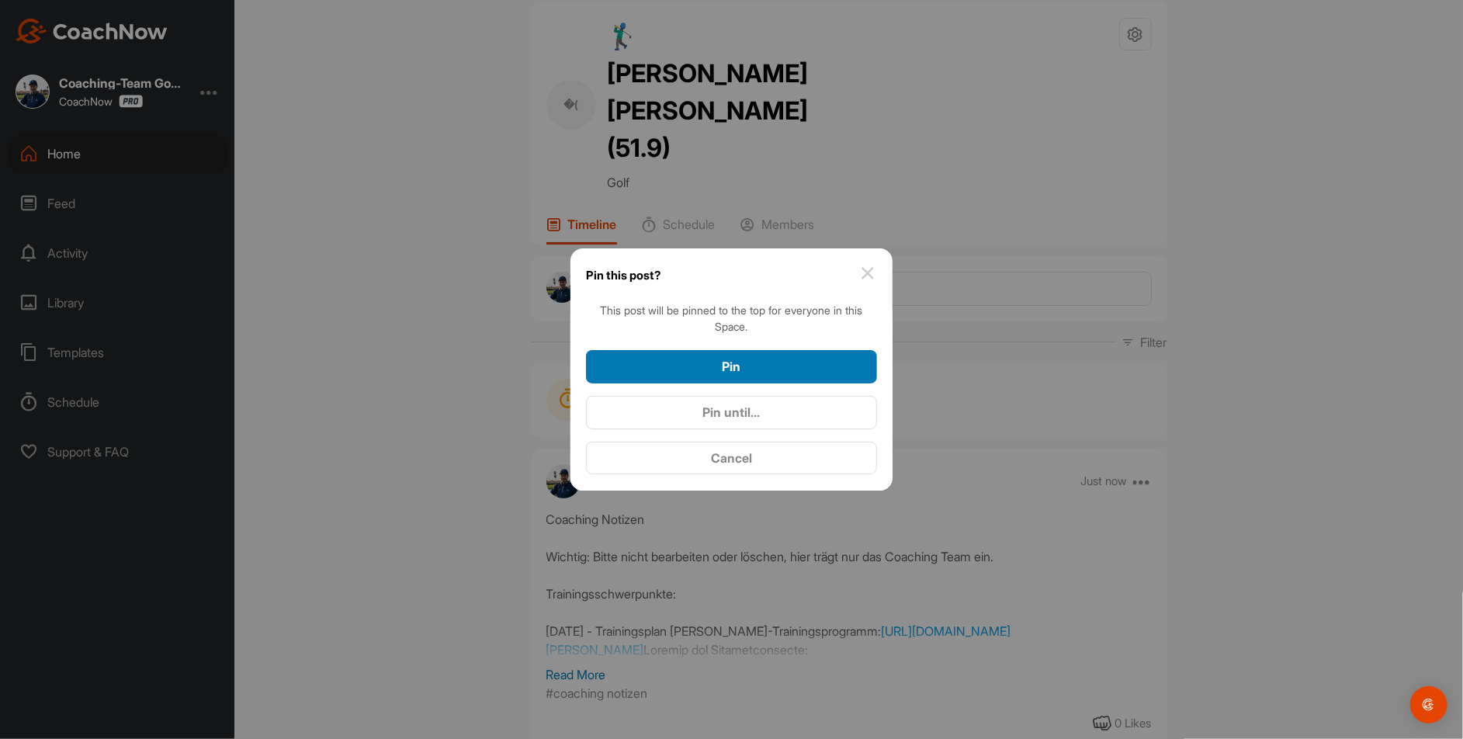
click at [787, 362] on div "Pin" at bounding box center [731, 366] width 266 height 19
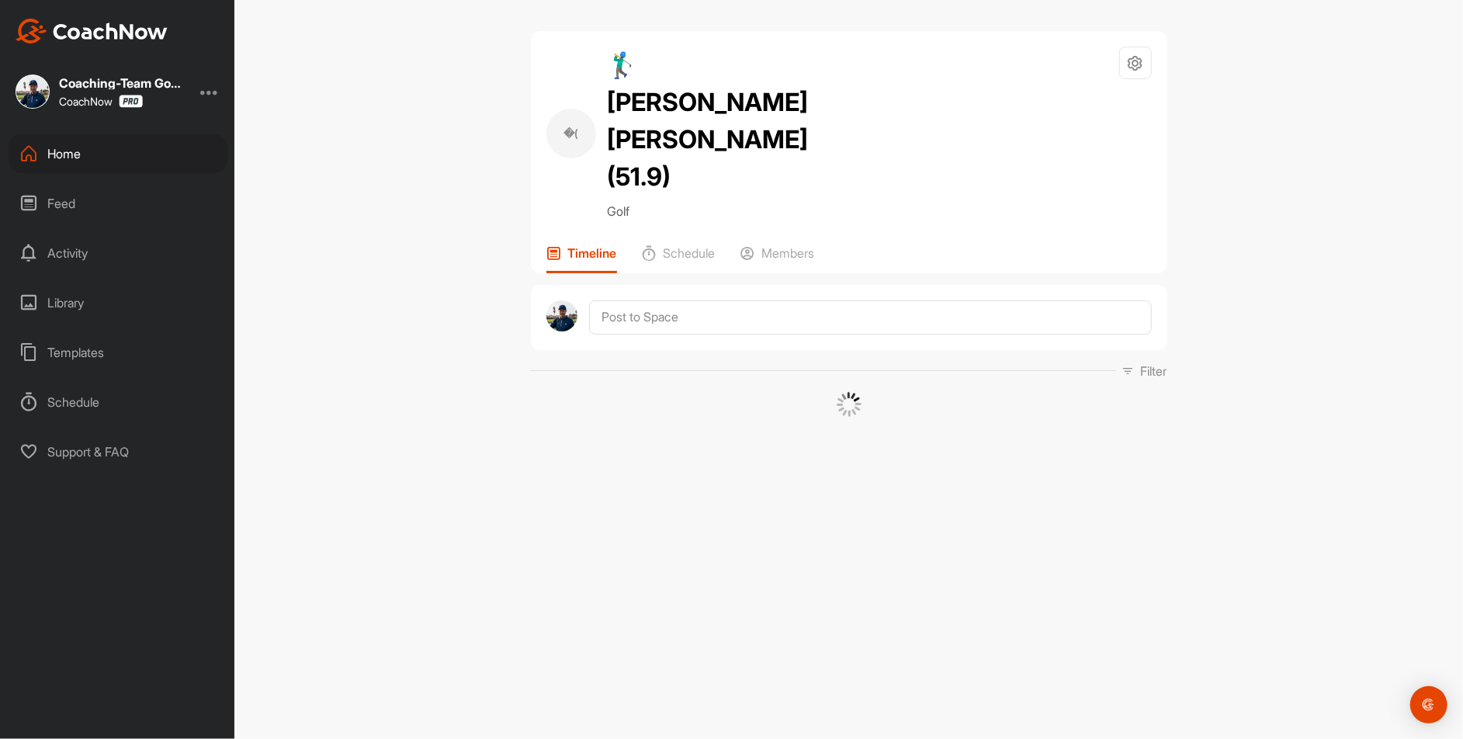
scroll to position [0, 0]
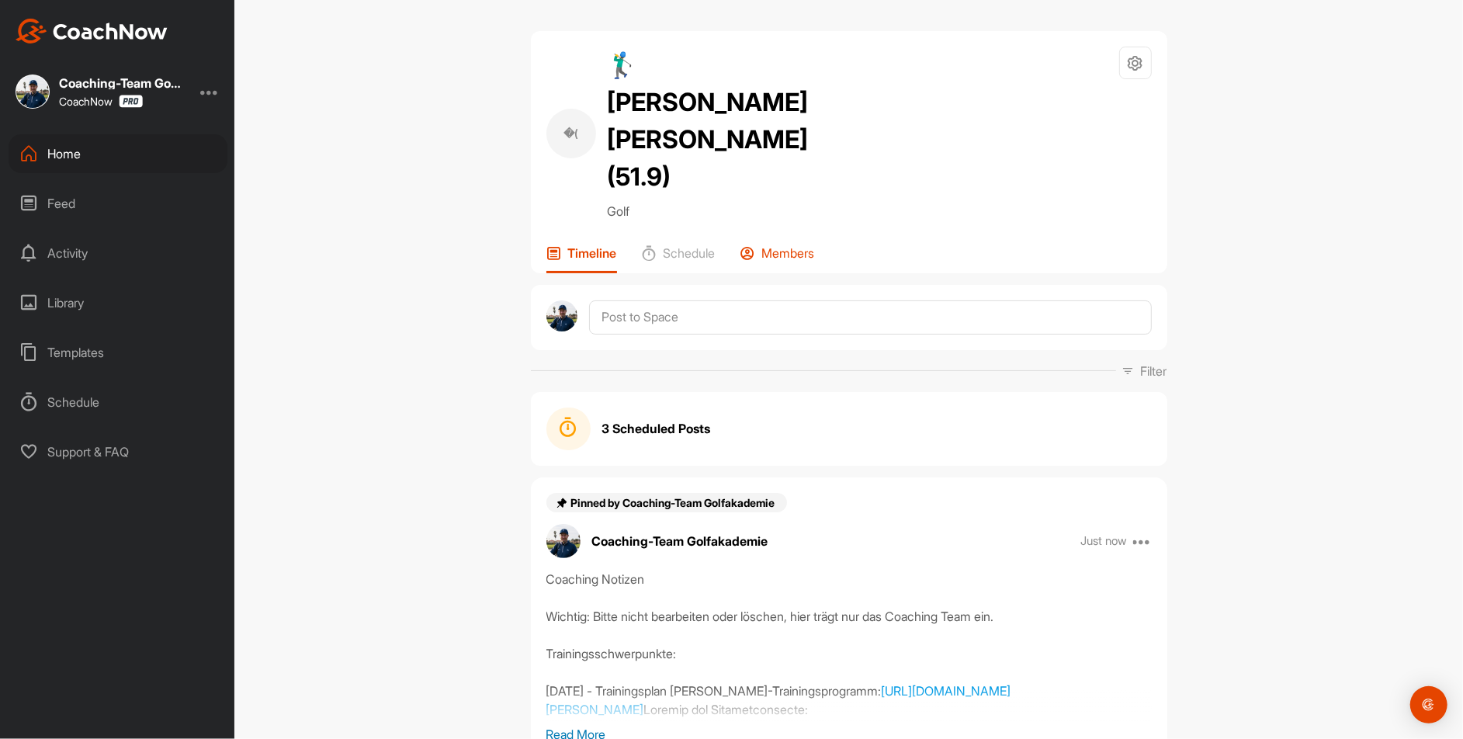
click at [784, 245] on p "Members" at bounding box center [788, 253] width 53 height 16
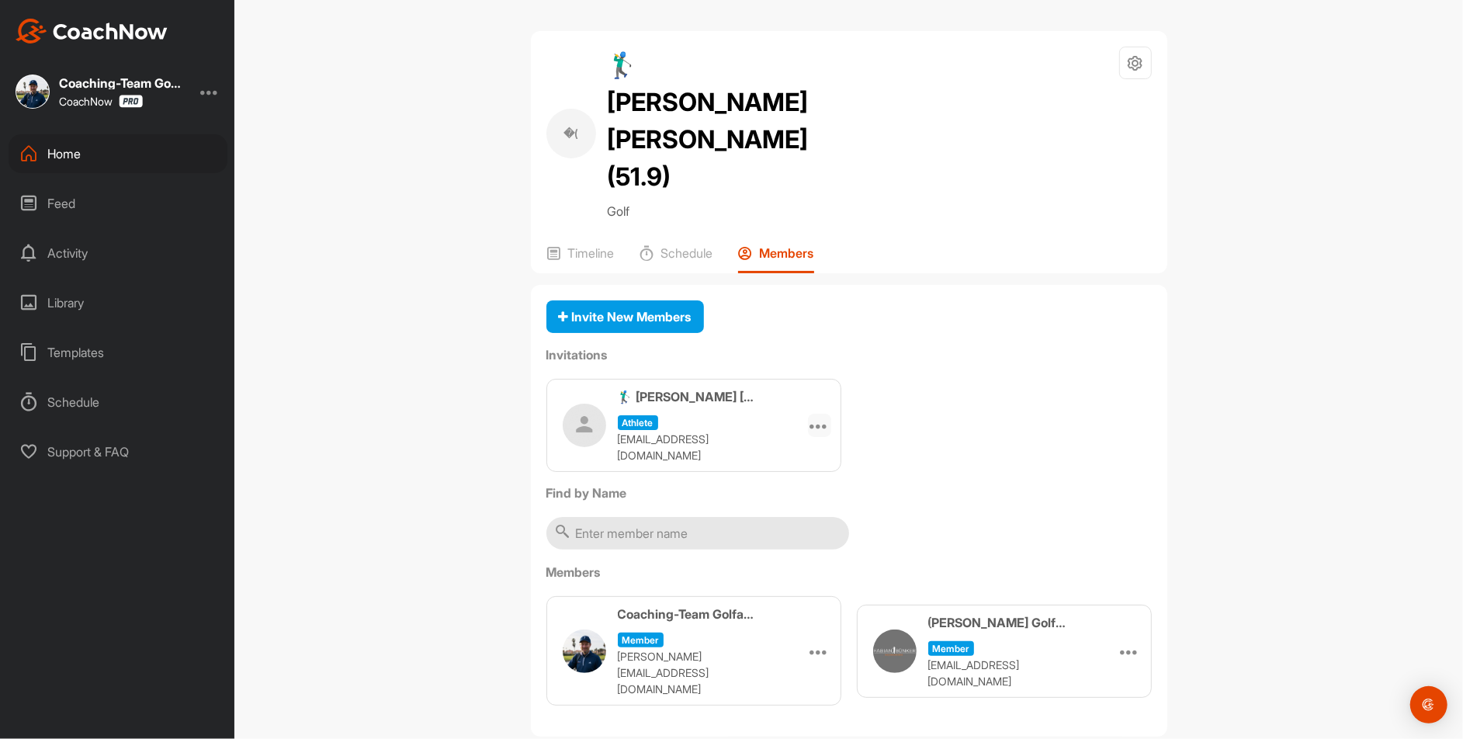
click at [812, 416] on icon at bounding box center [819, 425] width 19 height 19
click at [788, 542] on li "Copy Link" at bounding box center [789, 566] width 83 height 49
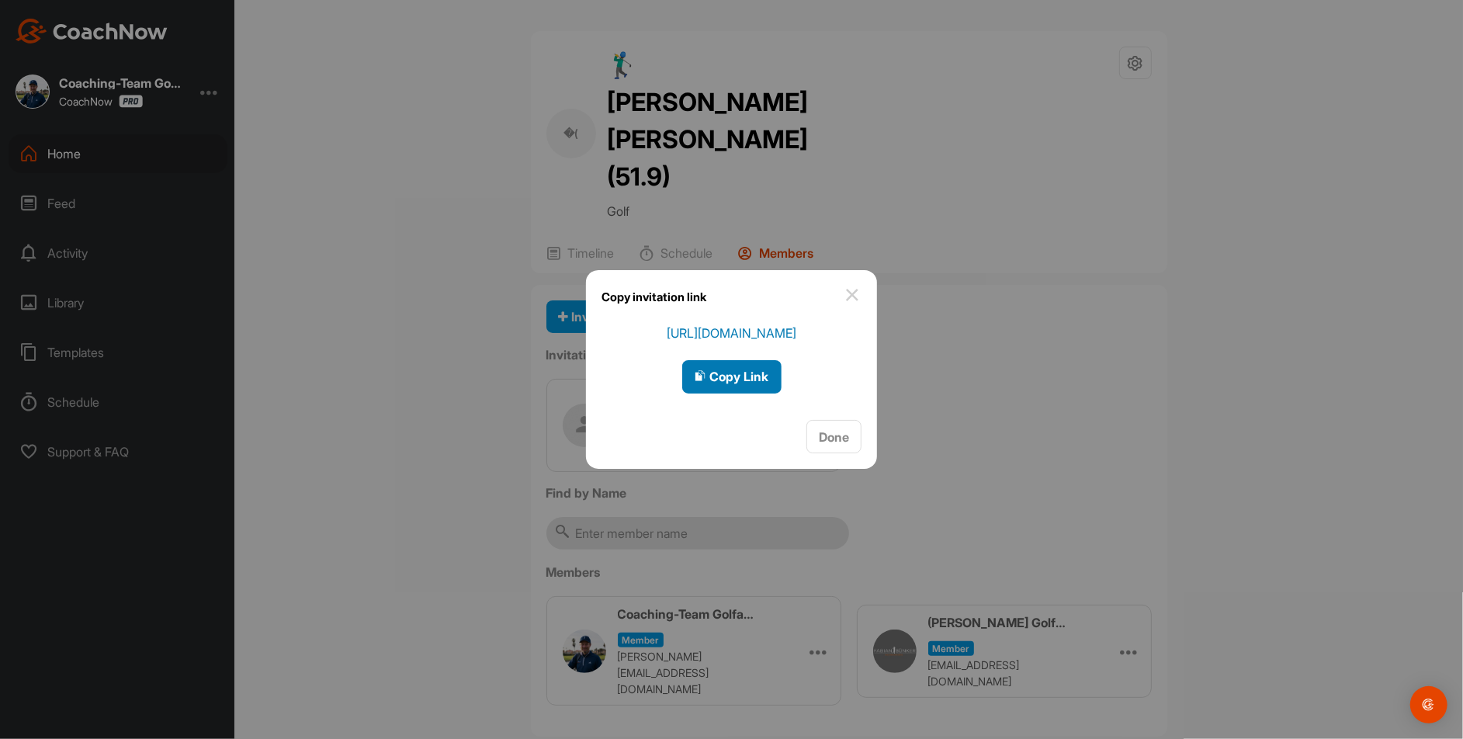
click at [750, 385] on div "Copy Link" at bounding box center [732, 376] width 75 height 19
